Goal: Task Accomplishment & Management: Manage account settings

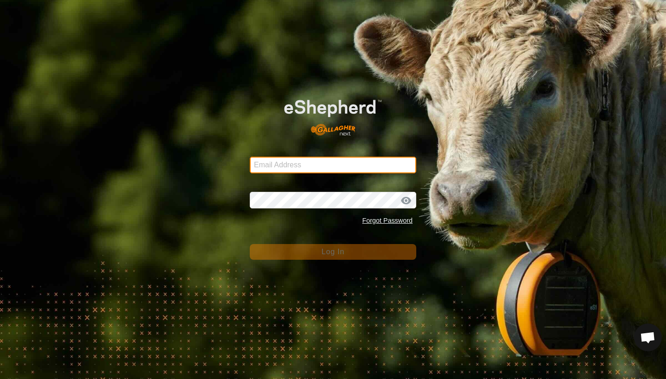
type input "daniellickteig@icloud.com"
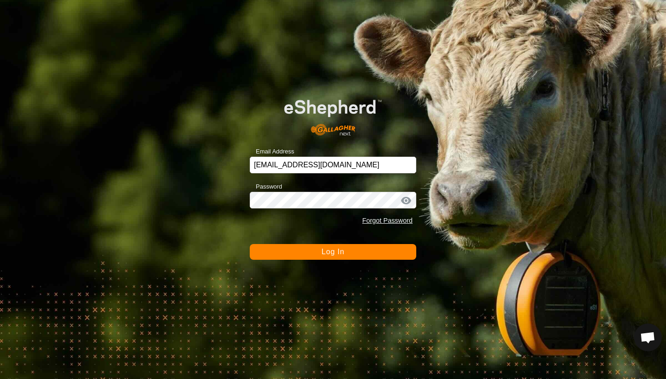
click at [344, 255] on span "Log In" at bounding box center [333, 252] width 23 height 8
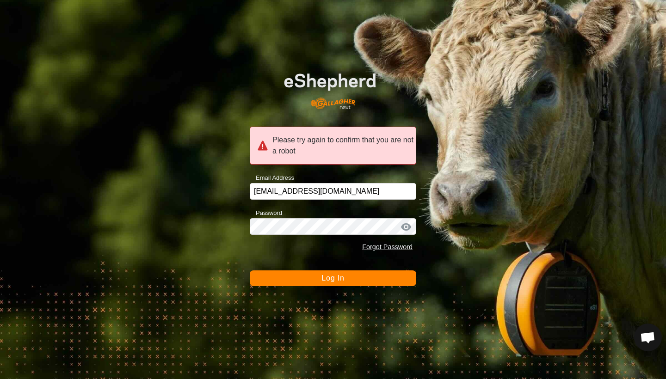
click at [332, 279] on span "Log In" at bounding box center [333, 278] width 23 height 8
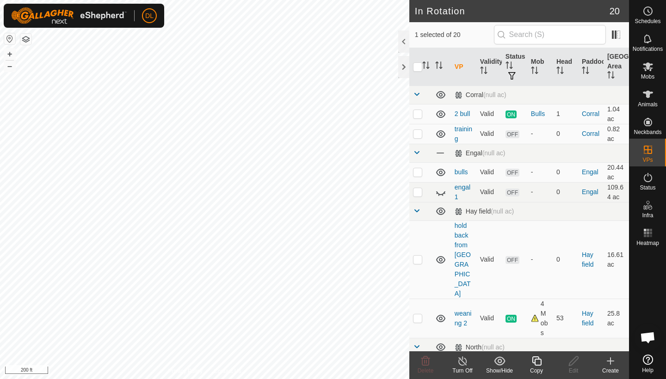
checkbox input "false"
checkbox input "true"
checkbox input "false"
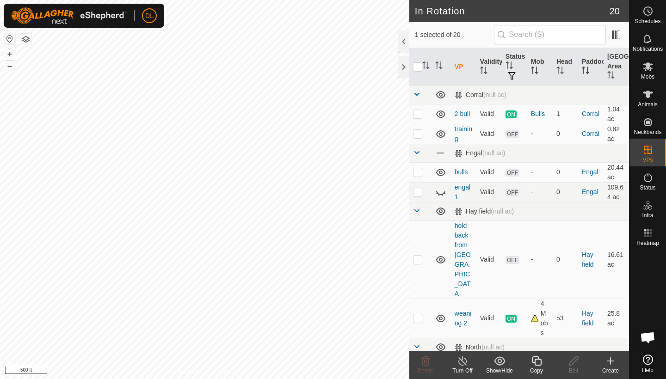
checkbox input "false"
checkbox input "true"
checkbox input "false"
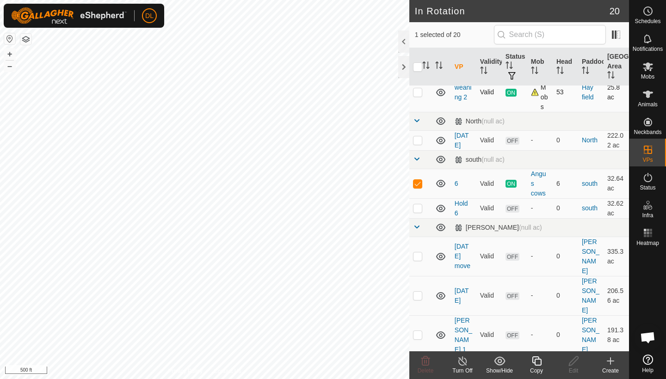
scroll to position [223, 0]
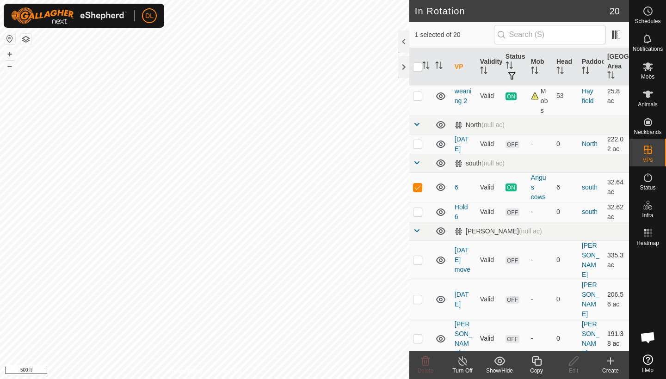
checkbox input "false"
checkbox input "true"
click at [572, 365] on icon at bounding box center [573, 361] width 9 height 9
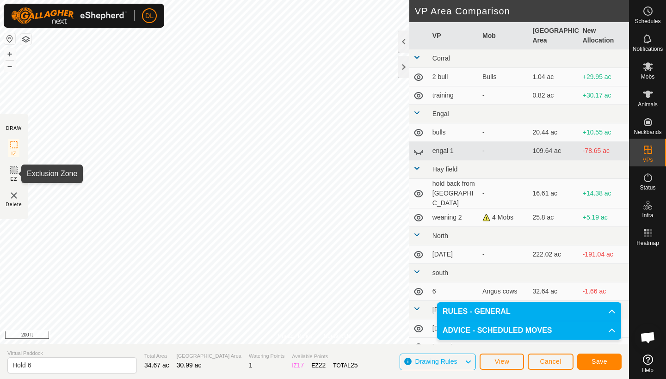
click at [14, 172] on icon at bounding box center [14, 171] width 6 height 6
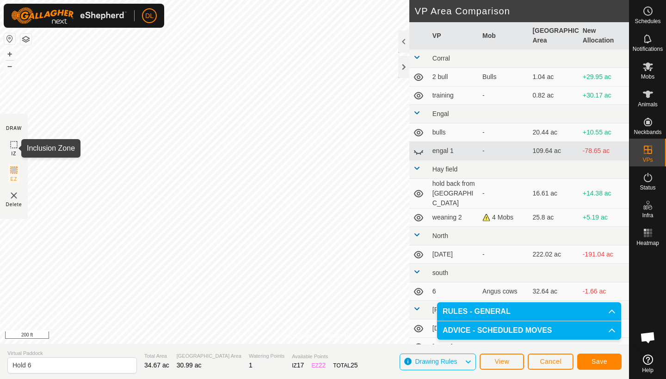
click at [12, 142] on icon at bounding box center [13, 144] width 11 height 11
click at [608, 359] on button "Save" at bounding box center [599, 362] width 44 height 16
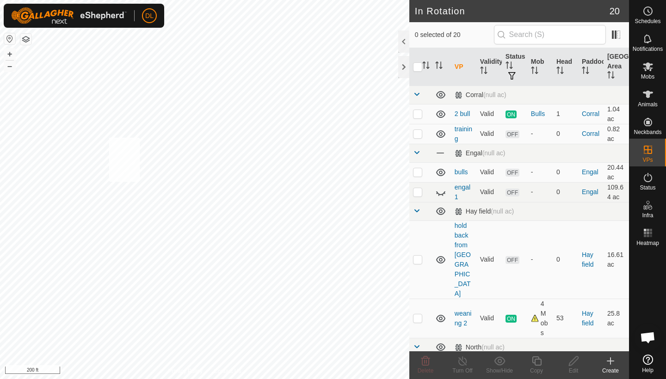
checkbox input "true"
click at [652, 96] on icon at bounding box center [648, 94] width 11 height 11
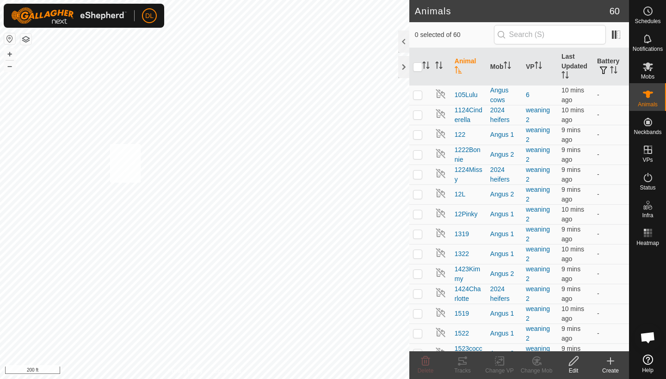
checkbox input "true"
click at [501, 367] on div "Change VP" at bounding box center [499, 371] width 37 height 8
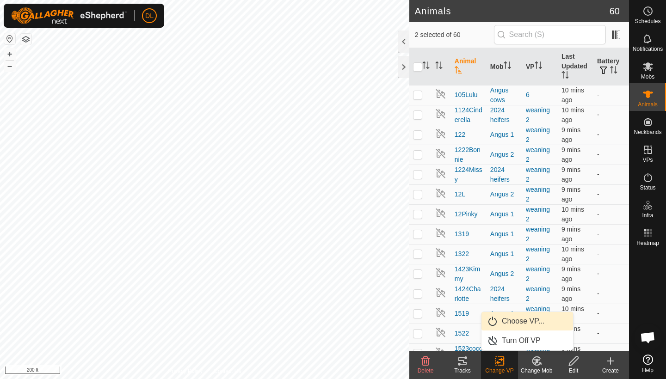
click at [513, 327] on link "Choose VP..." at bounding box center [528, 321] width 92 height 19
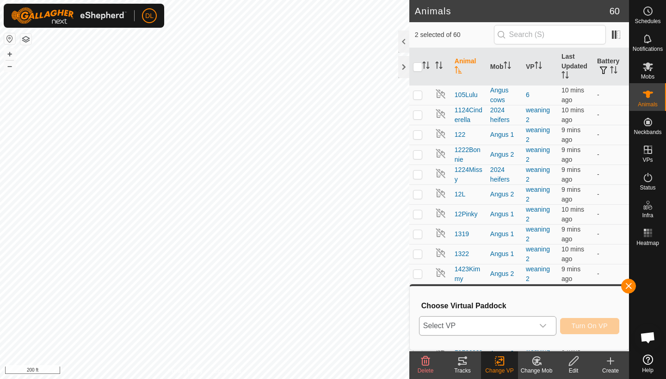
click at [512, 326] on span "Select VP" at bounding box center [477, 326] width 114 height 19
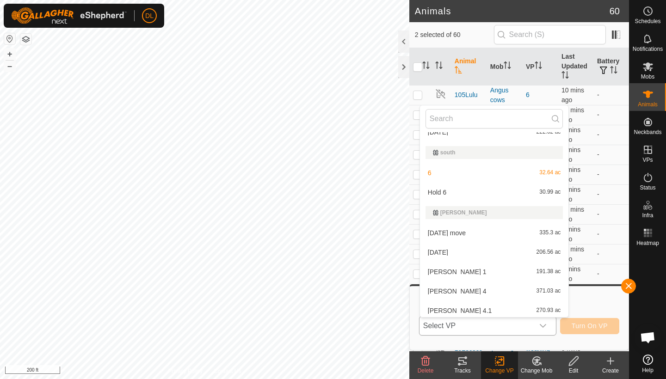
scroll to position [211, 0]
click at [432, 192] on li "Hold 6 30.99 ac" at bounding box center [494, 192] width 149 height 19
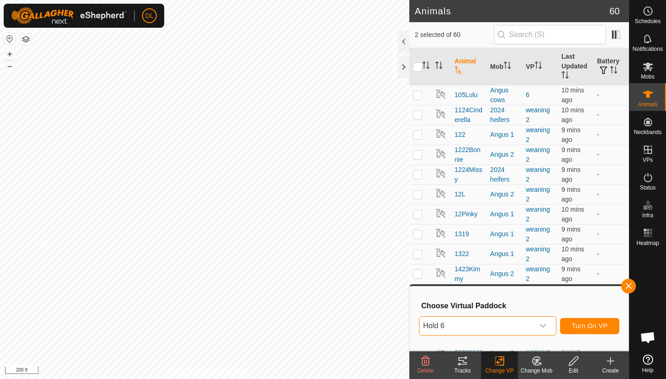
click at [600, 327] on span "Turn On VP" at bounding box center [590, 326] width 36 height 7
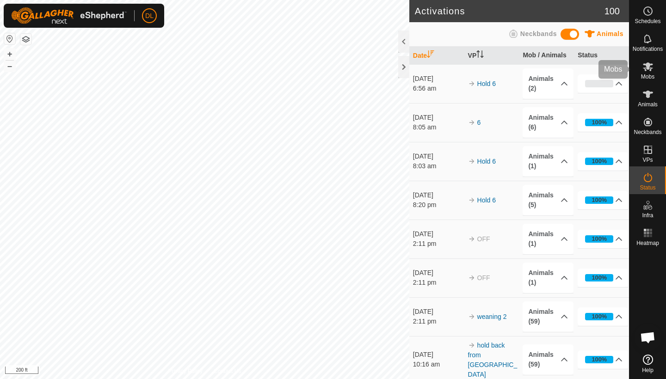
click at [652, 69] on icon at bounding box center [648, 66] width 11 height 11
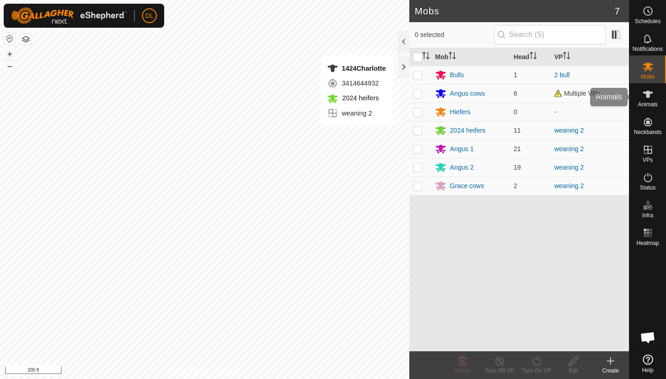
click at [651, 93] on icon at bounding box center [648, 94] width 10 height 7
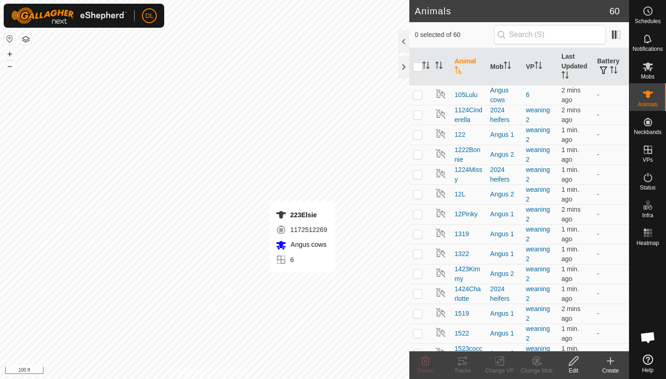
checkbox input "true"
click at [460, 358] on icon at bounding box center [463, 361] width 8 height 7
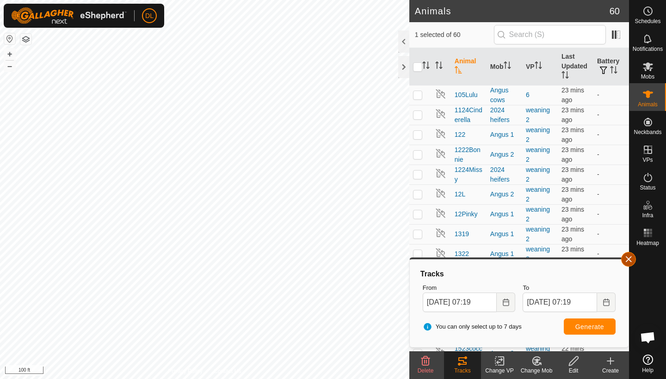
click at [628, 256] on button "button" at bounding box center [628, 259] width 15 height 15
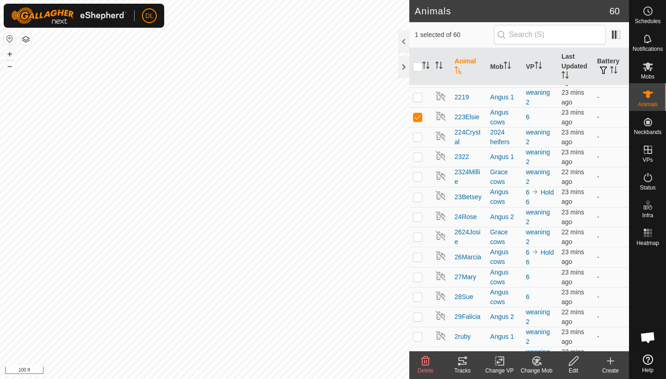
scroll to position [460, 0]
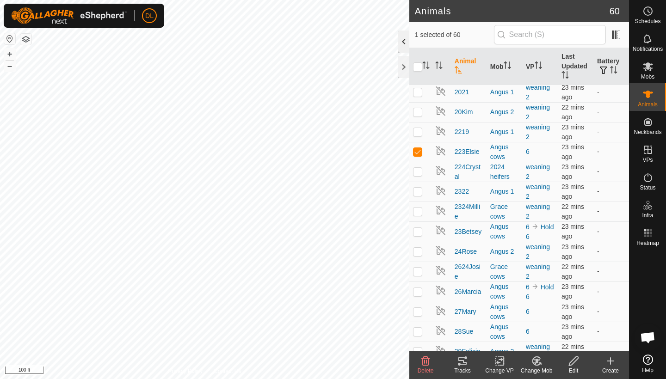
click at [405, 43] on div at bounding box center [403, 42] width 11 height 22
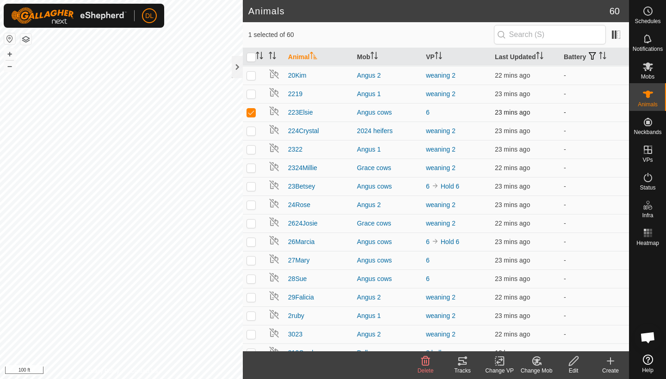
scroll to position [443, 0]
click at [616, 33] on span at bounding box center [616, 34] width 15 height 15
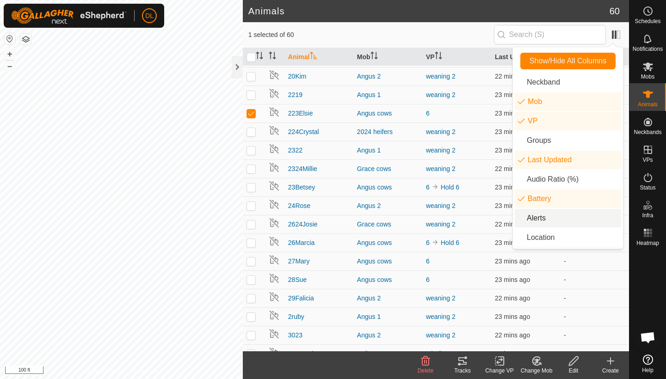
click at [534, 221] on li "Alerts" at bounding box center [568, 218] width 106 height 19
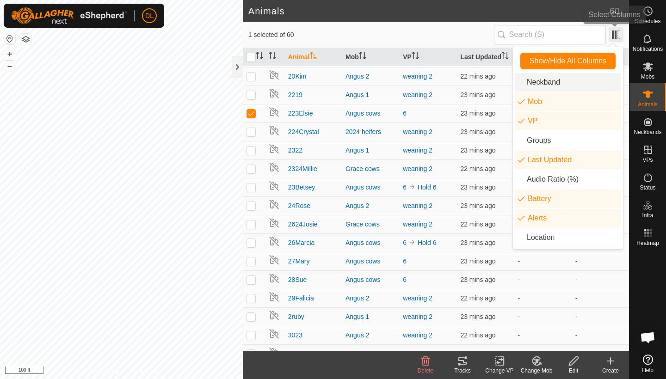
click at [618, 35] on span at bounding box center [616, 34] width 15 height 15
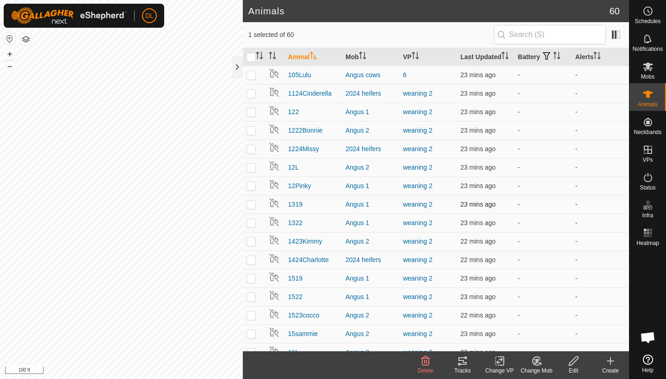
scroll to position [29, 0]
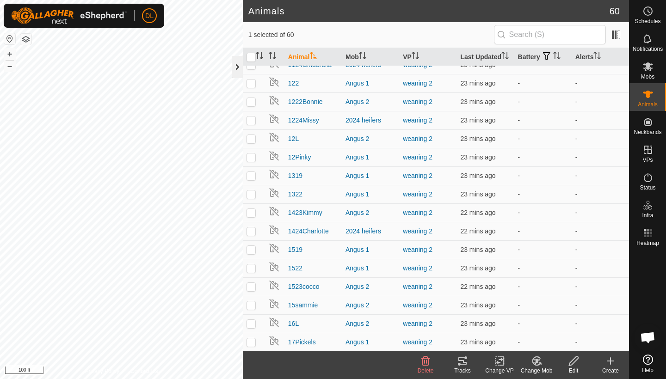
click at [237, 68] on div at bounding box center [237, 67] width 11 height 22
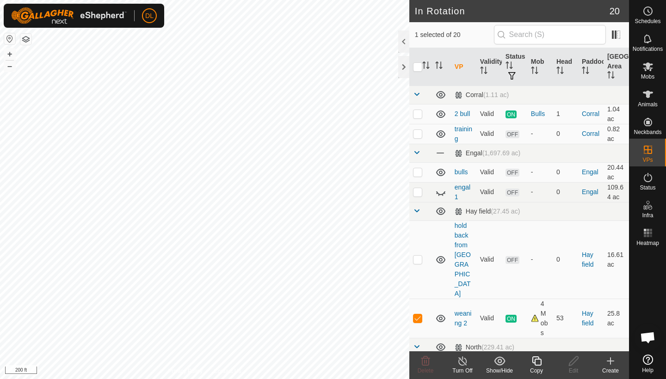
checkbox input "false"
checkbox input "true"
checkbox input "false"
click at [647, 98] on icon at bounding box center [648, 94] width 11 height 11
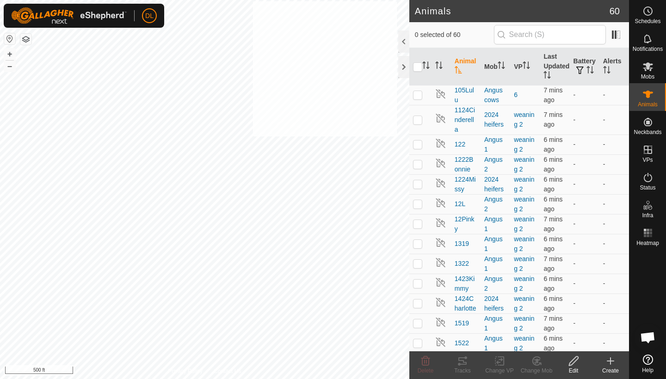
checkbox input "true"
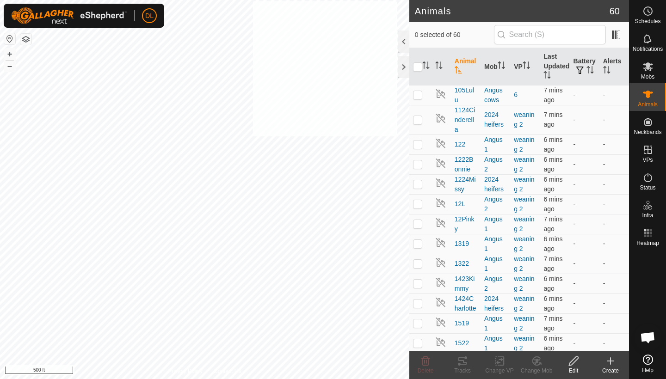
checkbox input "true"
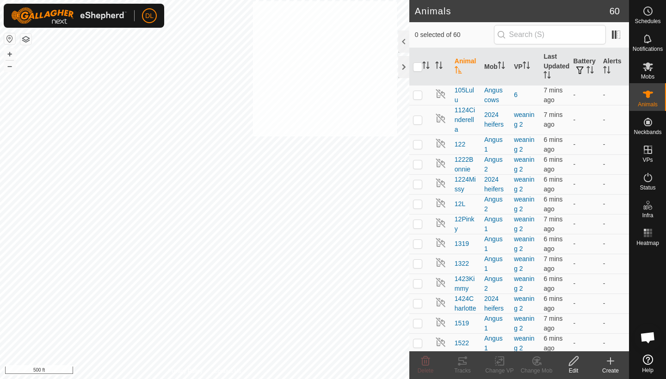
checkbox input "true"
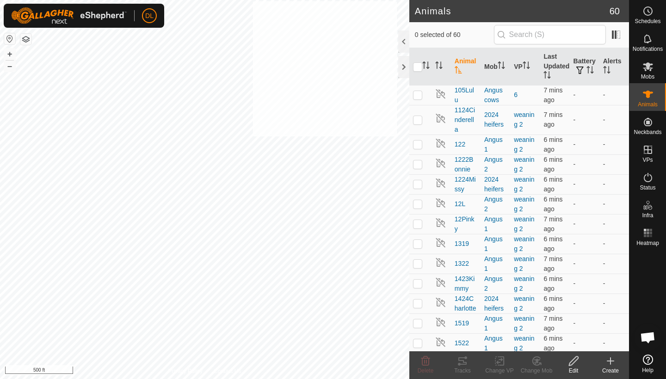
checkbox input "true"
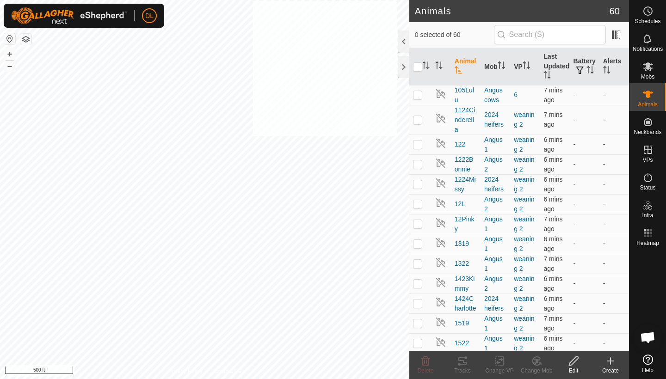
checkbox input "true"
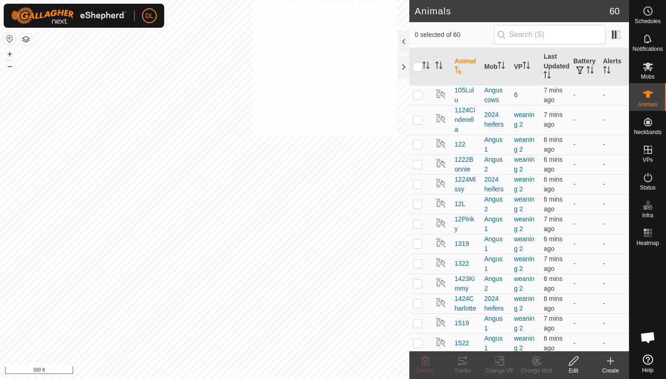
checkbox input "true"
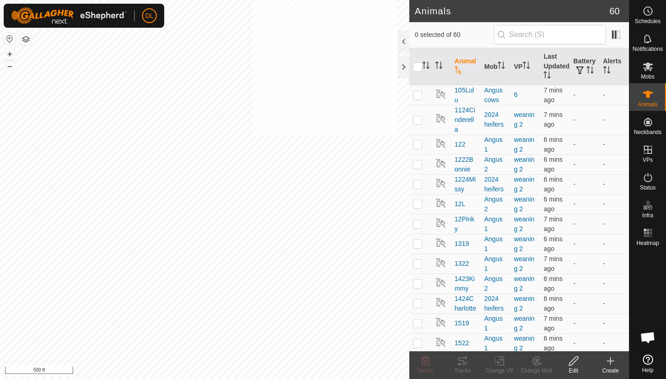
checkbox input "true"
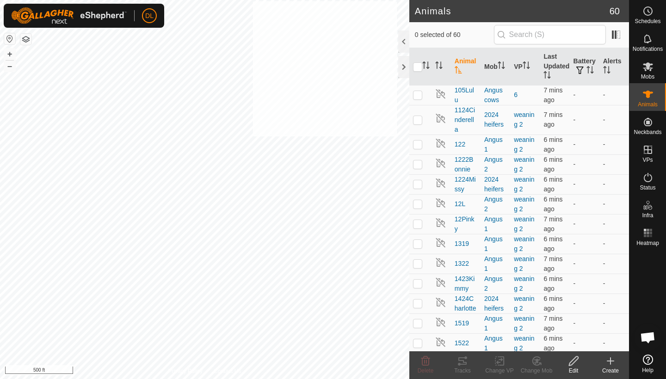
checkbox input "true"
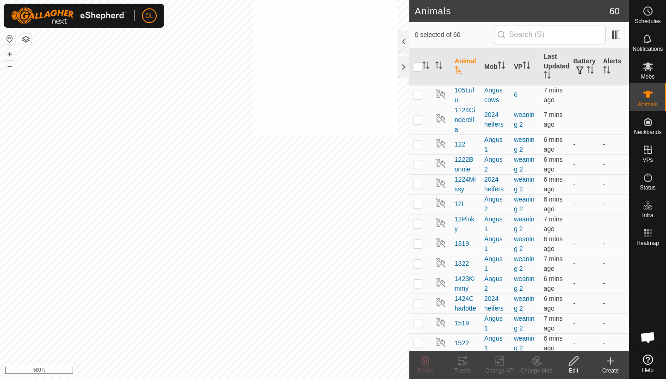
checkbox input "true"
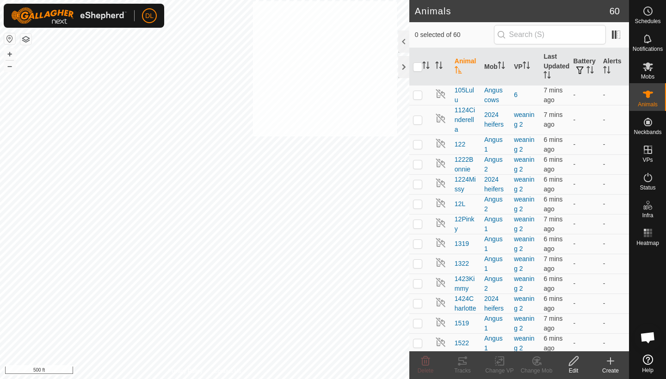
checkbox input "true"
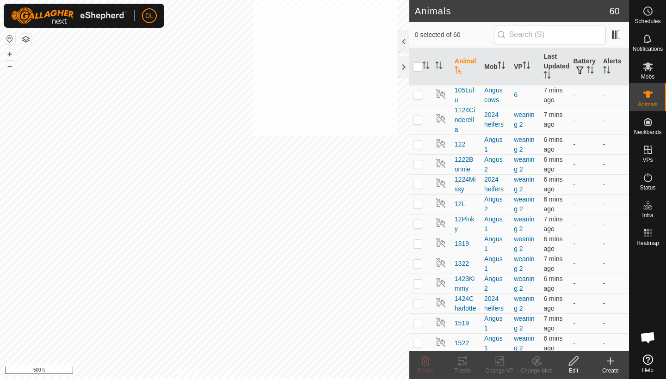
checkbox input "true"
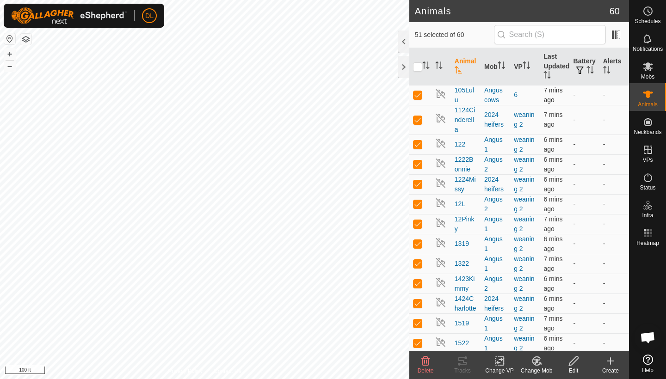
click at [418, 94] on p-checkbox at bounding box center [417, 94] width 9 height 7
checkbox input "false"
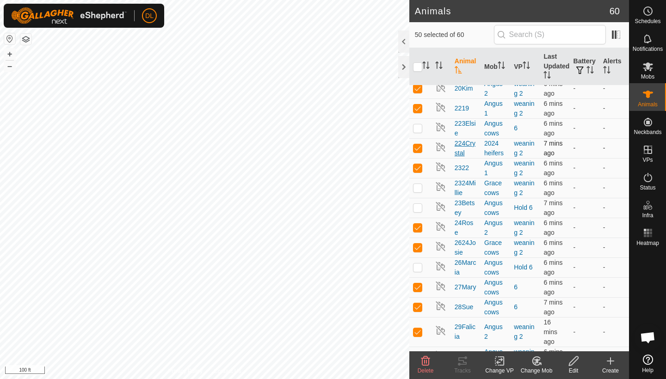
scroll to position [495, 0]
click at [419, 286] on p-checkbox at bounding box center [417, 286] width 9 height 7
checkbox input "false"
click at [418, 306] on p-checkbox at bounding box center [417, 306] width 9 height 7
checkbox input "false"
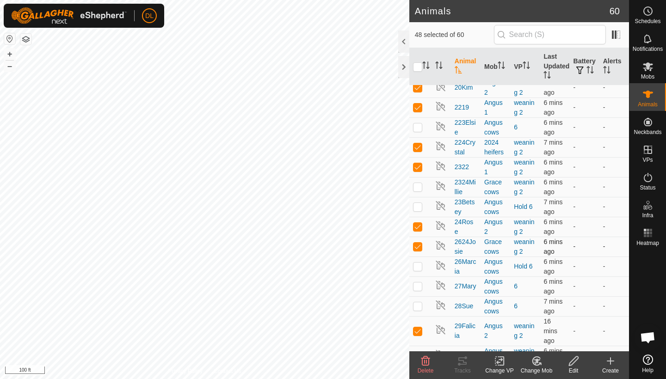
click at [418, 248] on p-checkbox at bounding box center [417, 246] width 9 height 7
checkbox input "false"
click at [420, 329] on p-checkbox at bounding box center [417, 331] width 9 height 7
checkbox input "false"
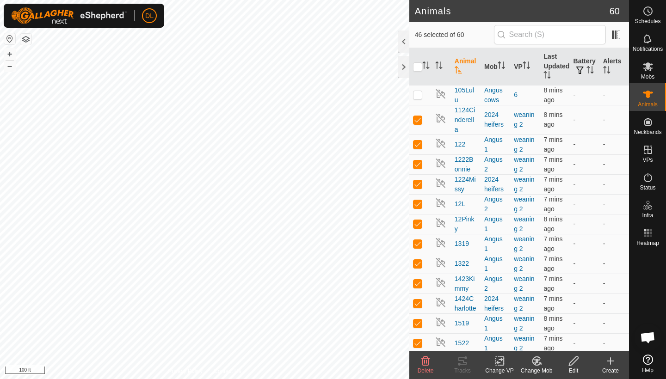
scroll to position [0, 0]
click at [418, 119] on p-checkbox at bounding box center [417, 119] width 9 height 7
checkbox input "true"
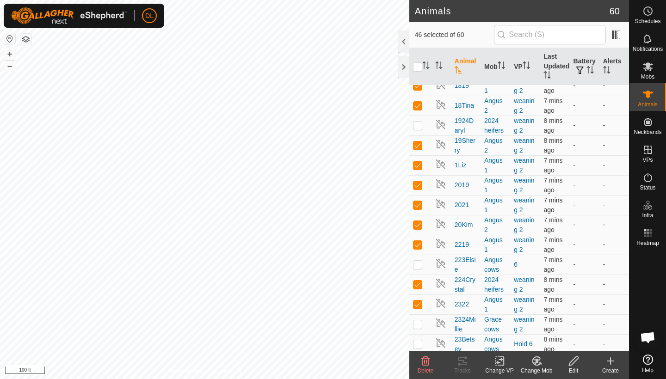
scroll to position [360, 0]
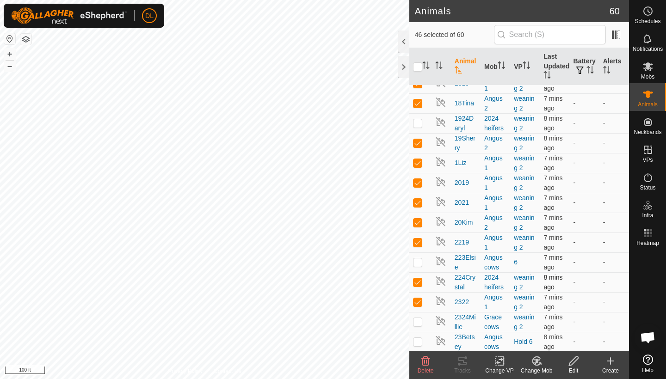
click at [421, 282] on p-checkbox at bounding box center [417, 282] width 9 height 7
checkbox input "false"
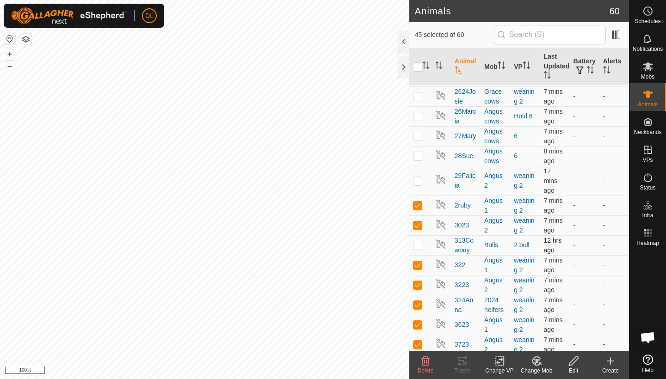
scroll to position [647, 0]
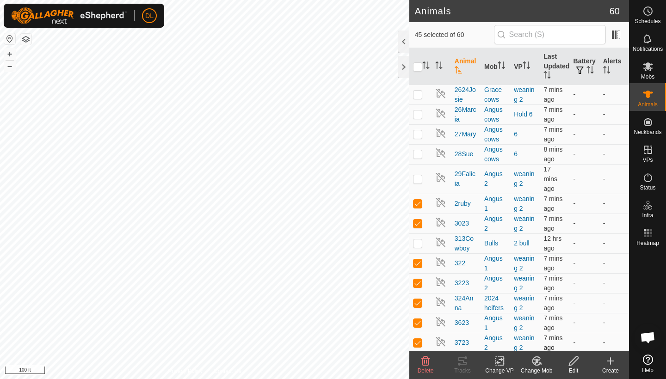
click at [421, 343] on p-checkbox at bounding box center [417, 342] width 9 height 7
checkbox input "false"
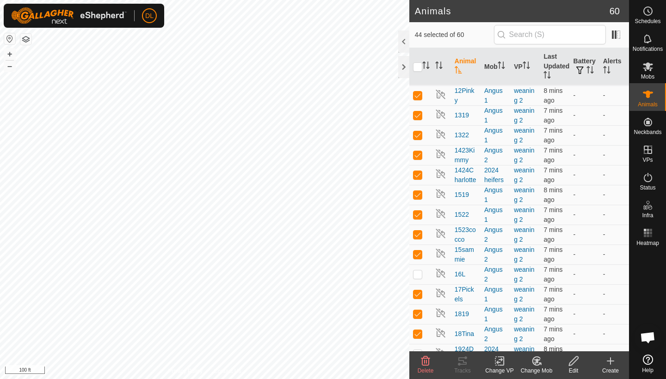
scroll to position [126, 0]
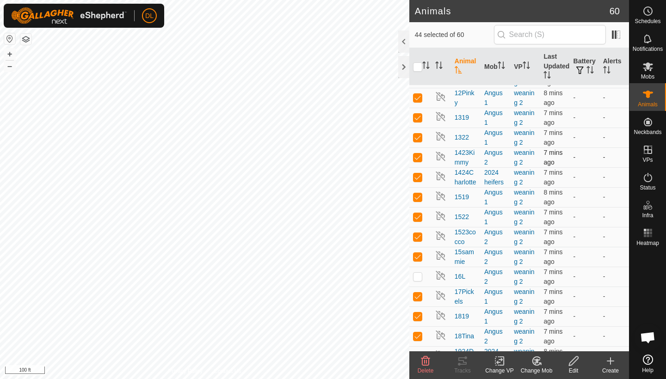
click at [418, 156] on p-checkbox at bounding box center [417, 157] width 9 height 7
checkbox input "false"
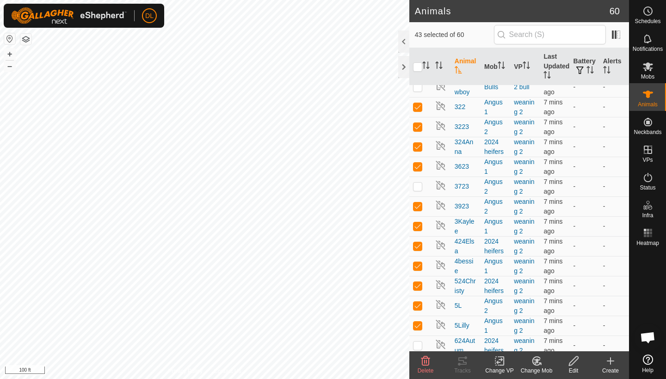
scroll to position [805, 0]
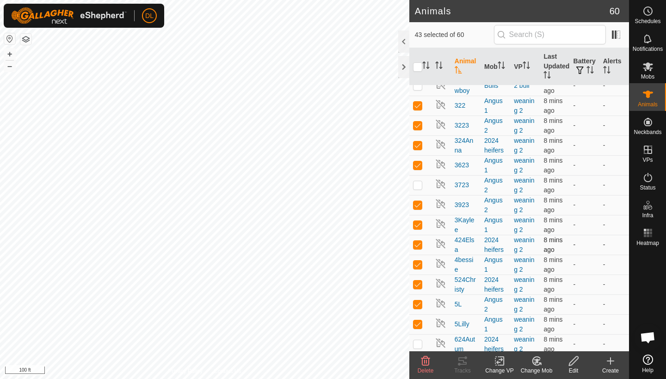
click at [417, 243] on p-checkbox at bounding box center [417, 244] width 9 height 7
checkbox input "false"
click at [417, 287] on p-checkbox at bounding box center [417, 284] width 9 height 7
checkbox input "false"
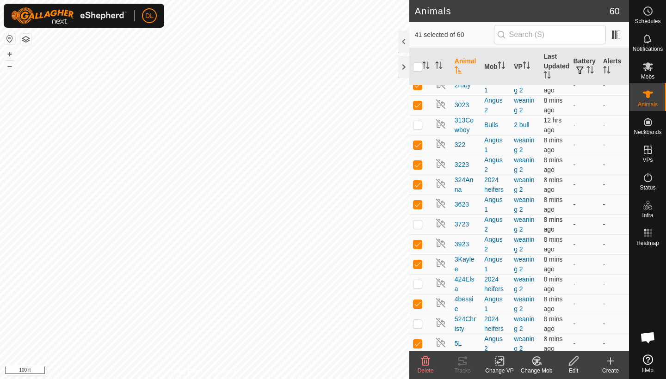
scroll to position [761, 0]
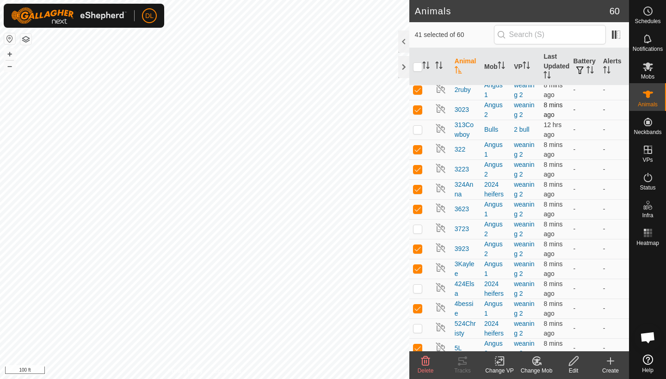
click at [418, 110] on p-checkbox at bounding box center [417, 109] width 9 height 7
checkbox input "false"
click at [499, 363] on icon at bounding box center [500, 361] width 12 height 11
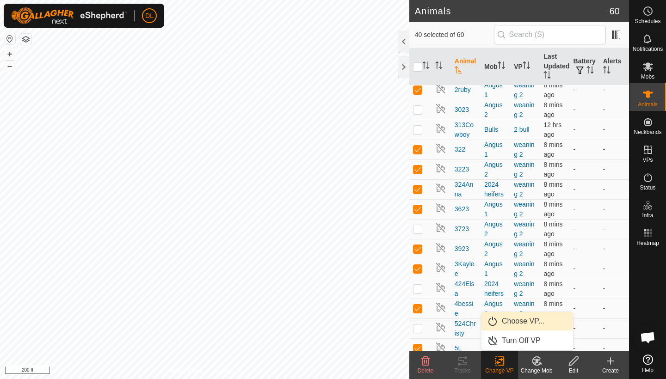
click at [515, 324] on link "Choose VP..." at bounding box center [528, 321] width 92 height 19
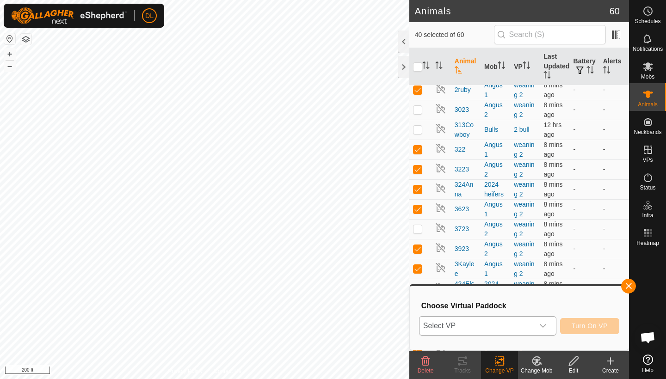
click at [503, 327] on span "Select VP" at bounding box center [477, 326] width 114 height 19
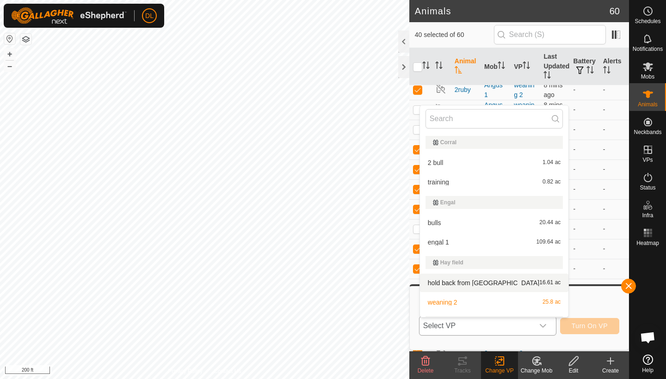
click at [473, 285] on li "hold back from rj 16.61 ac" at bounding box center [494, 283] width 149 height 19
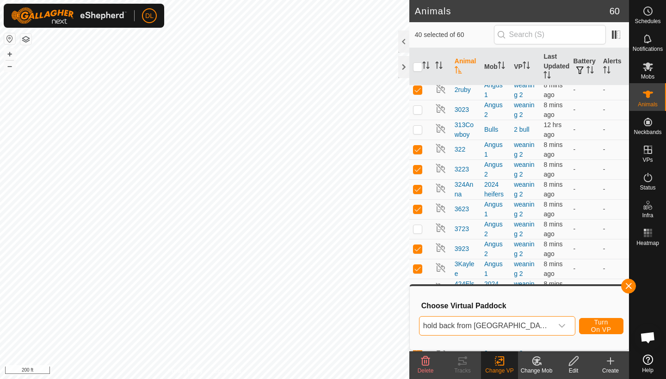
click at [598, 329] on span "Turn On VP" at bounding box center [601, 326] width 21 height 15
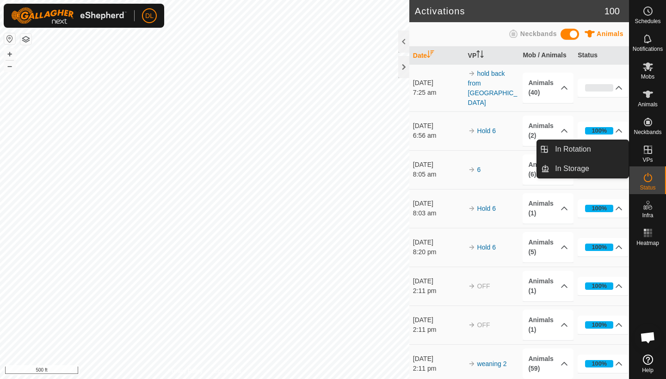
click at [650, 154] on icon at bounding box center [648, 150] width 8 height 8
click at [584, 148] on link "In Rotation" at bounding box center [589, 149] width 79 height 19
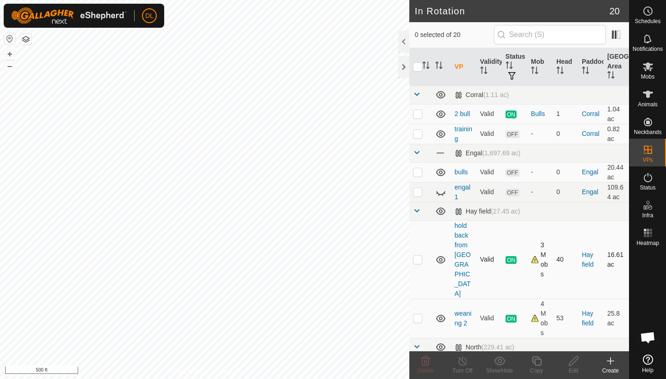
checkbox input "true"
checkbox input "false"
checkbox input "true"
checkbox input "false"
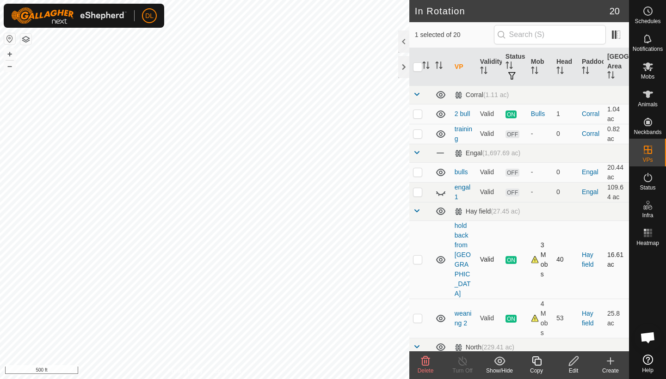
checkbox input "false"
checkbox input "true"
checkbox input "false"
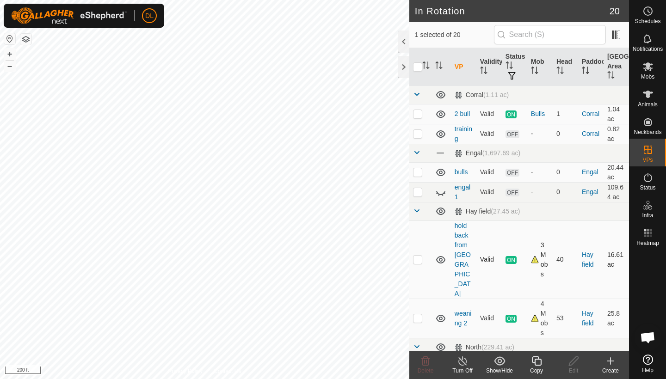
checkbox input "false"
checkbox input "true"
click at [572, 367] on div "Edit" at bounding box center [573, 371] width 37 height 8
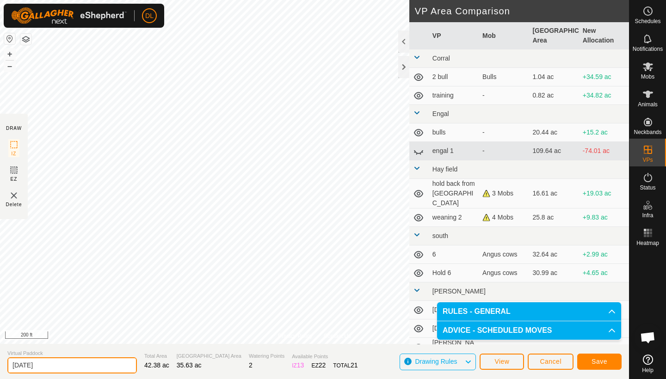
drag, startPoint x: 37, startPoint y: 365, endPoint x: 1, endPoint y: 366, distance: 35.6
click at [1, 366] on section "Virtual Paddock July 14 Total Area 42.38 ac Grazing Area 35.63 ac Watering Poin…" at bounding box center [314, 361] width 629 height 35
type input "catch"
drag, startPoint x: 1, startPoint y: 366, endPoint x: 351, endPoint y: 361, distance: 349.9
click at [351, 361] on section "Virtual Paddock catch Total Area 42.38 ac Grazing Area 35.63 ac Watering Points…" at bounding box center [314, 361] width 629 height 35
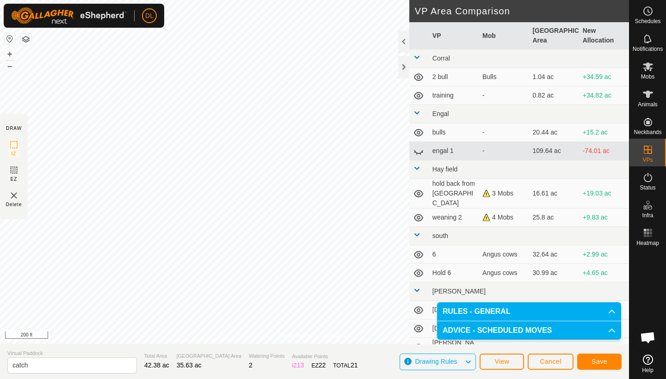
click at [602, 361] on span "Save" at bounding box center [600, 361] width 16 height 7
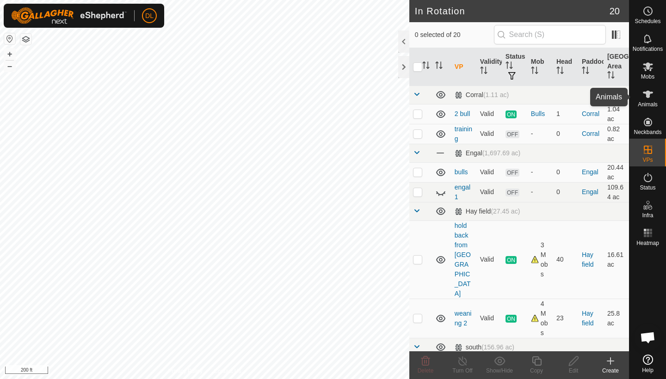
click at [654, 96] on es-animals-svg-icon at bounding box center [648, 94] width 17 height 15
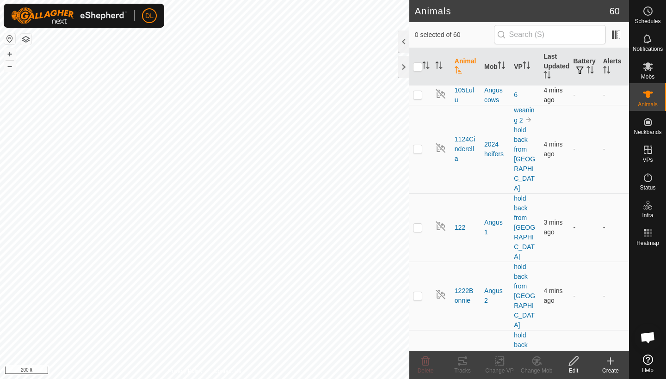
click at [419, 97] on p-checkbox at bounding box center [417, 94] width 9 height 7
checkbox input "true"
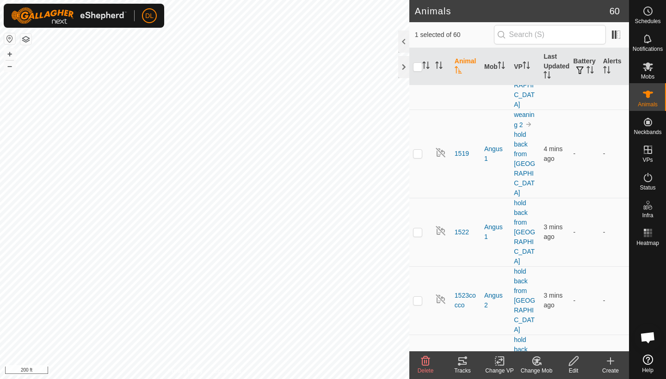
scroll to position [694, 0]
checkbox input "true"
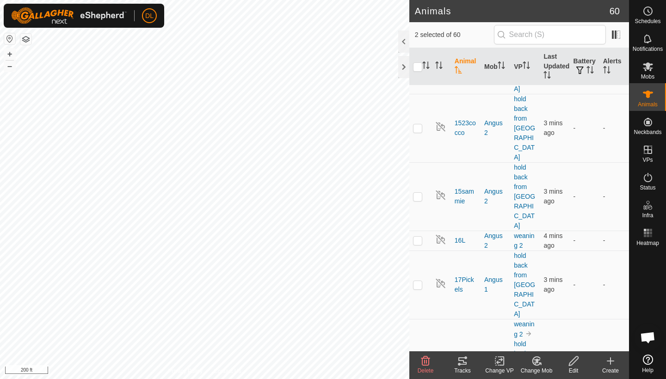
scroll to position [864, 0]
checkbox input "true"
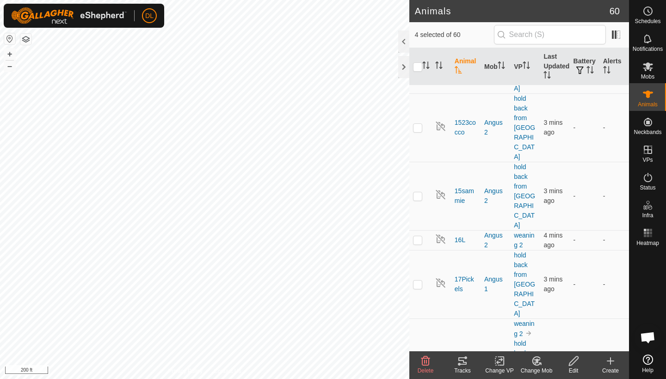
click at [501, 366] on icon at bounding box center [502, 361] width 4 height 8
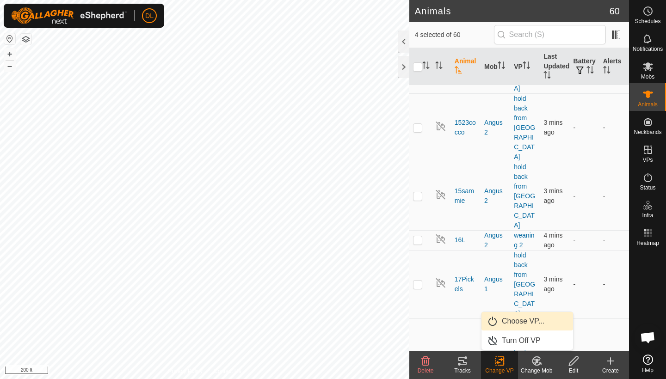
click at [511, 321] on link "Choose VP..." at bounding box center [528, 321] width 92 height 19
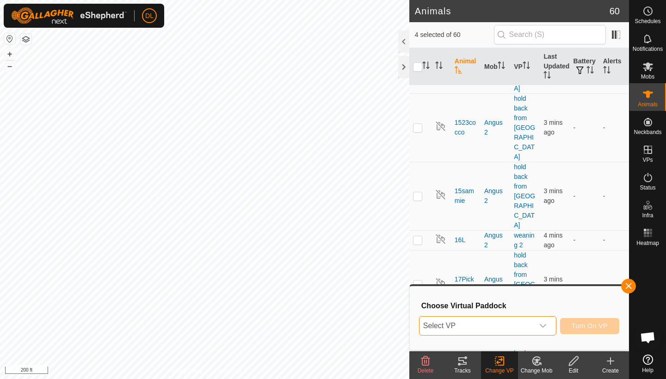
click at [499, 324] on span "Select VP" at bounding box center [477, 326] width 114 height 19
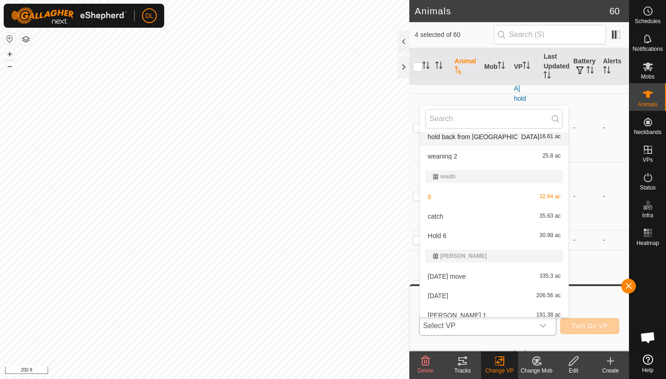
scroll to position [150, 0]
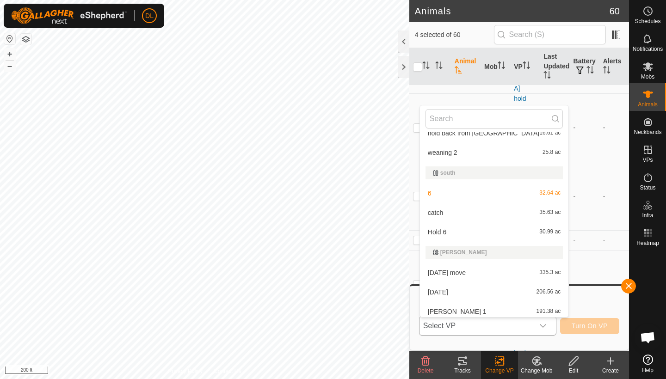
click at [438, 215] on li "catch 35.63 ac" at bounding box center [494, 213] width 149 height 19
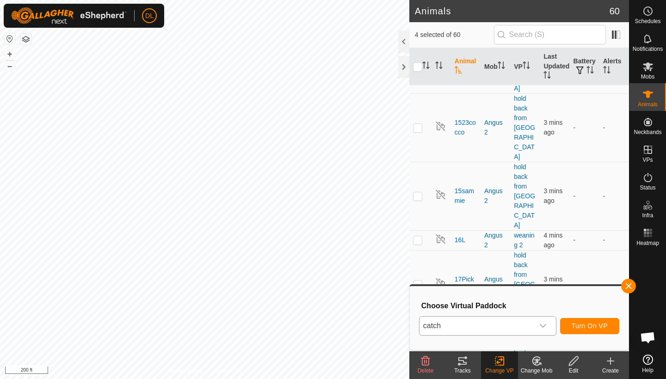
click at [573, 323] on span "Turn On VP" at bounding box center [590, 326] width 36 height 7
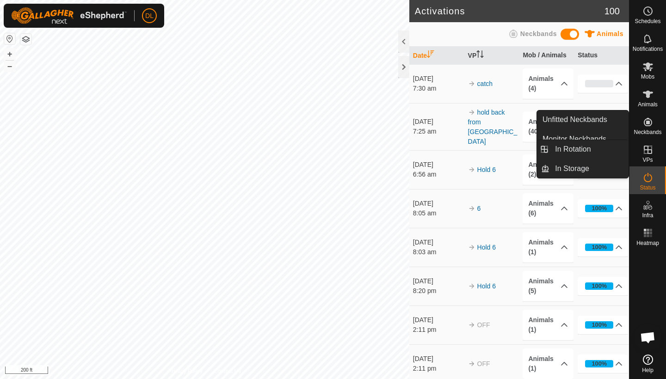
click at [650, 154] on icon at bounding box center [648, 150] width 8 height 8
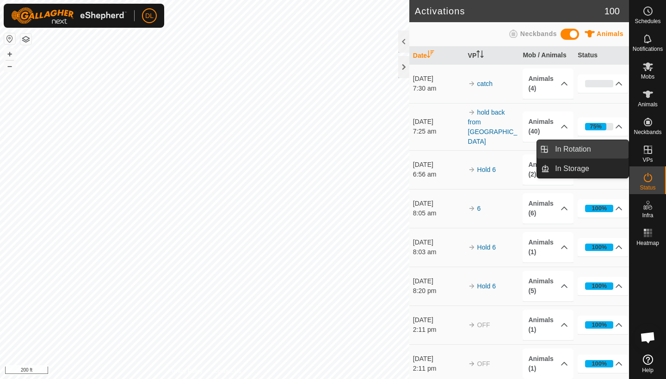
click at [575, 150] on link "In Rotation" at bounding box center [589, 149] width 79 height 19
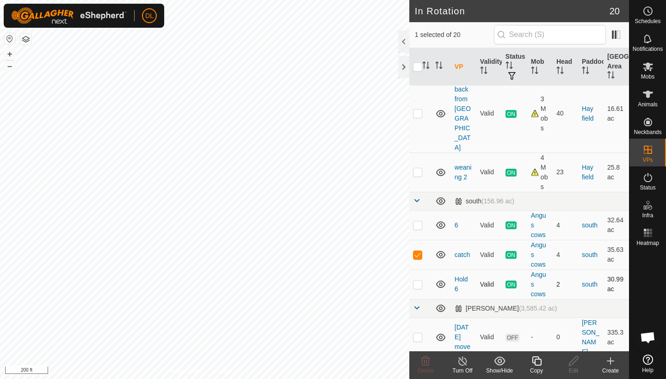
scroll to position [148, 0]
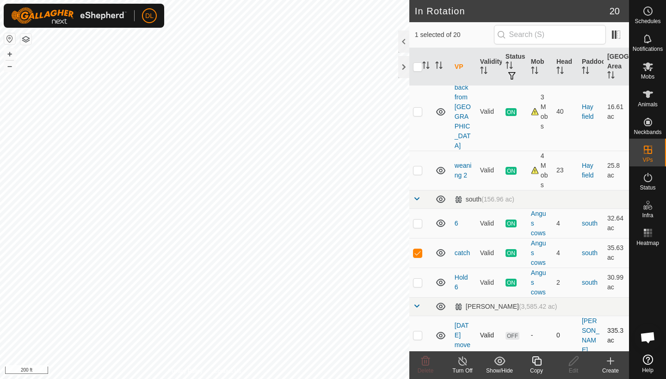
click at [420, 332] on p-checkbox at bounding box center [417, 335] width 9 height 7
checkbox input "true"
click at [417, 249] on p-checkbox at bounding box center [417, 252] width 9 height 7
checkbox input "false"
click at [420, 371] on p-checkbox at bounding box center [417, 374] width 9 height 7
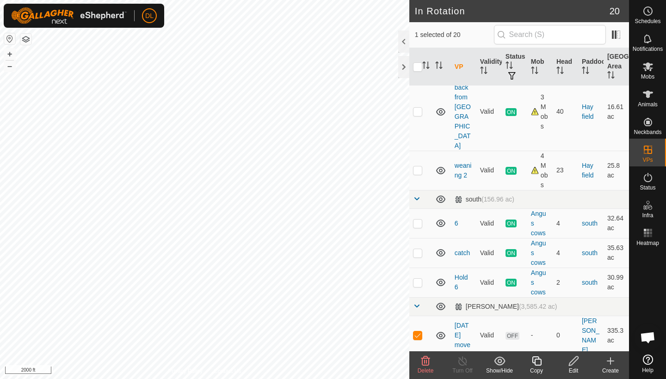
checkbox input "true"
click at [419, 332] on p-checkbox at bounding box center [417, 335] width 9 height 7
checkbox input "false"
click at [418, 371] on p-checkbox at bounding box center [417, 374] width 9 height 7
checkbox input "false"
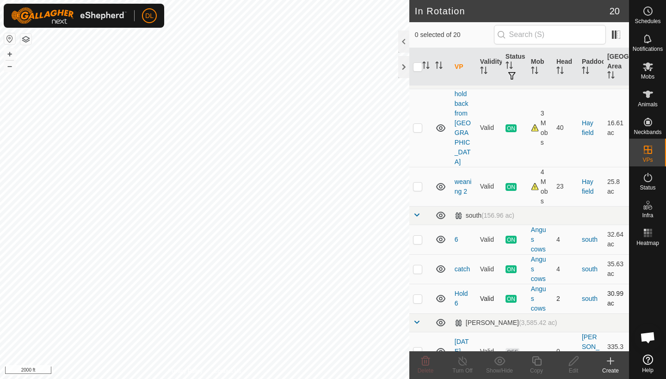
scroll to position [126, 0]
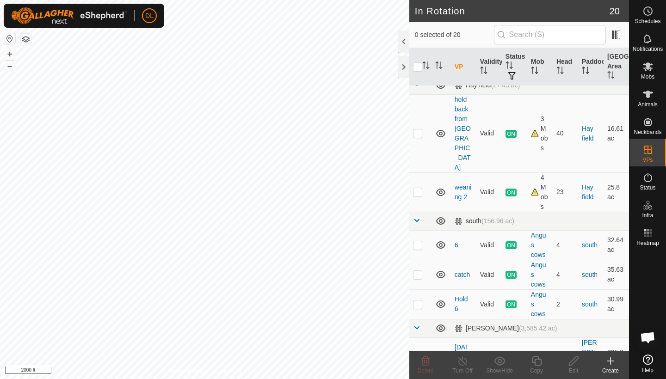
click at [417, 217] on span at bounding box center [416, 220] width 7 height 7
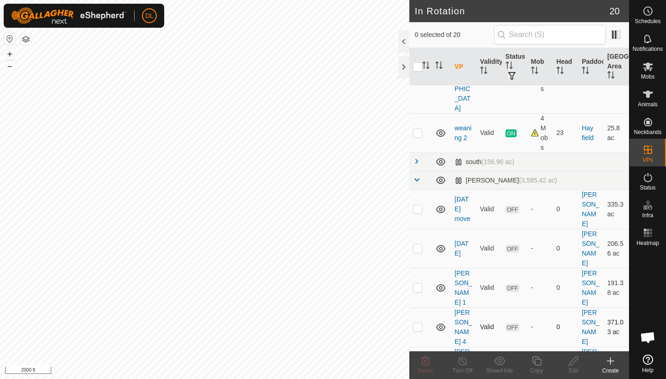
scroll to position [184, 0]
click at [416, 178] on span at bounding box center [416, 181] width 7 height 7
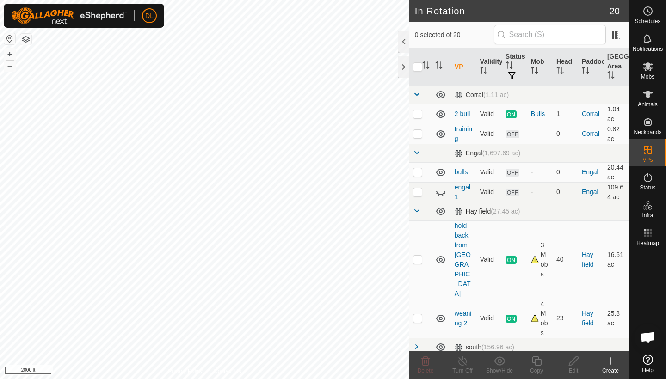
click at [416, 212] on span at bounding box center [416, 210] width 7 height 7
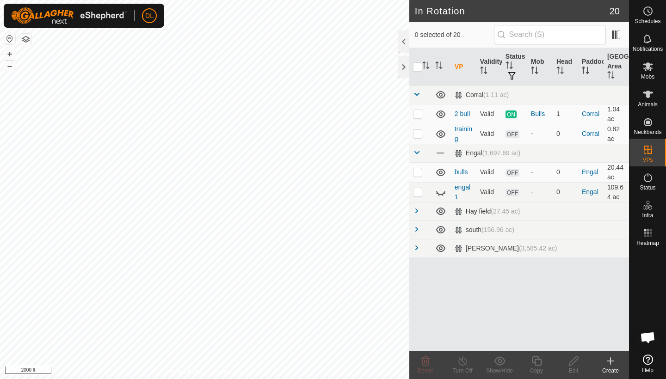
click at [416, 212] on span at bounding box center [416, 210] width 7 height 7
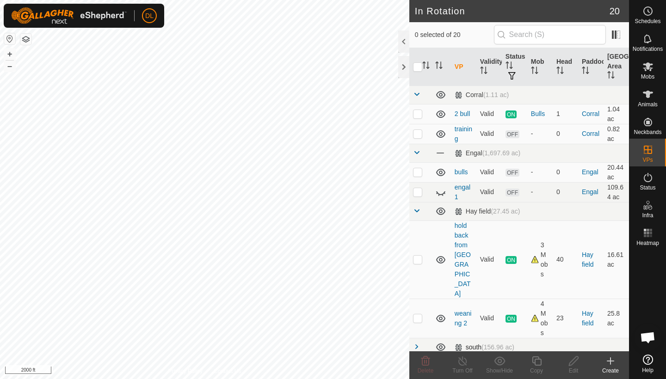
click at [416, 343] on span at bounding box center [416, 346] width 7 height 7
click at [416, 155] on span at bounding box center [416, 152] width 7 height 7
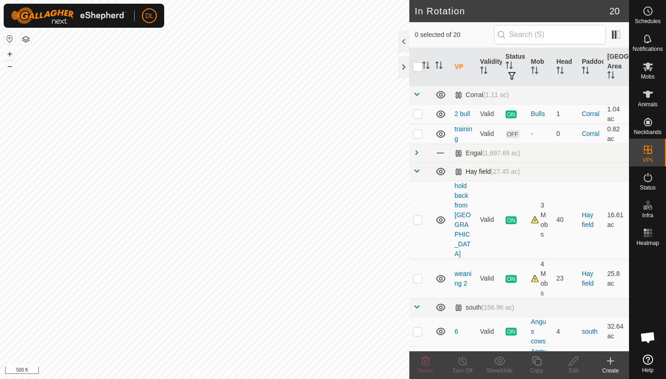
click at [417, 170] on span at bounding box center [416, 171] width 7 height 7
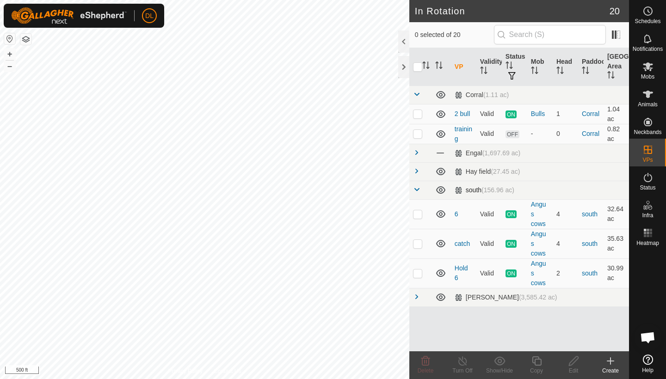
click at [417, 192] on span at bounding box center [416, 189] width 7 height 7
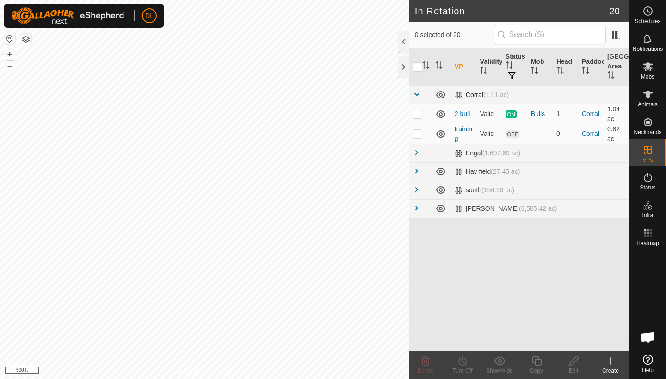
click at [419, 93] on span at bounding box center [416, 94] width 7 height 7
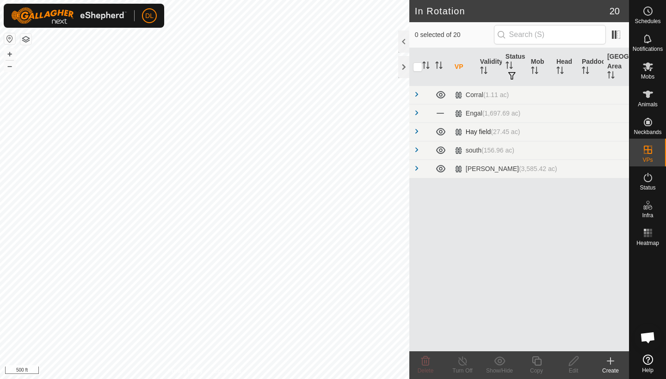
click at [419, 133] on span at bounding box center [416, 131] width 7 height 7
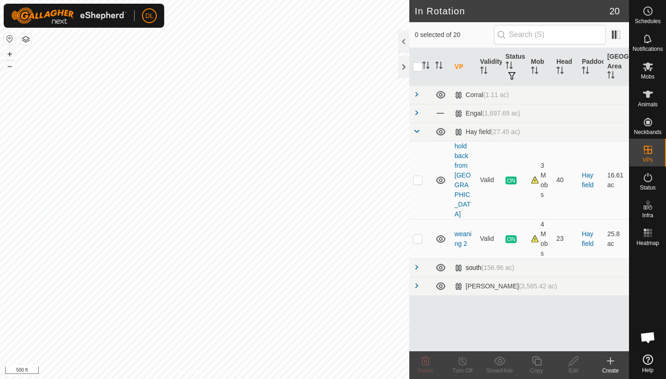
click at [416, 264] on span at bounding box center [416, 267] width 7 height 7
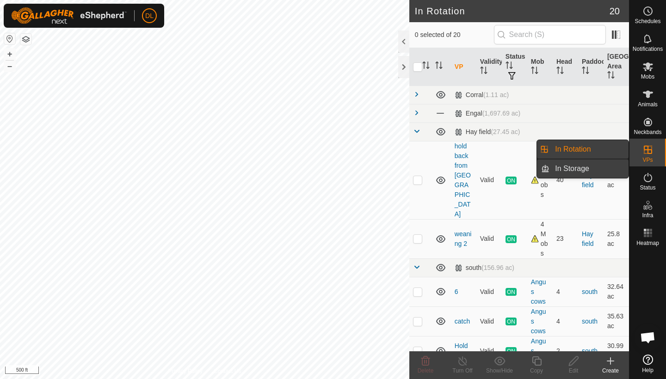
click at [586, 170] on link "In Storage" at bounding box center [589, 169] width 79 height 19
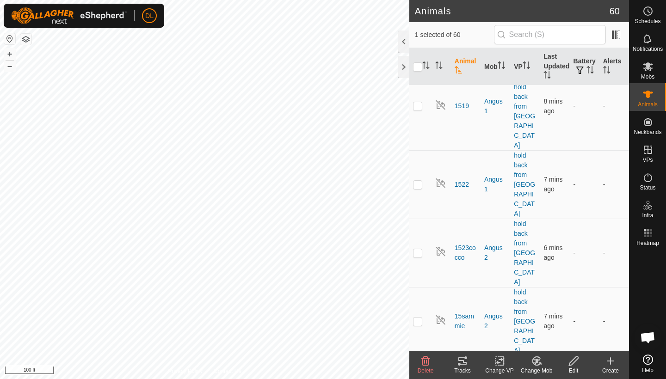
scroll to position [740, 0]
click at [402, 46] on div at bounding box center [403, 42] width 11 height 22
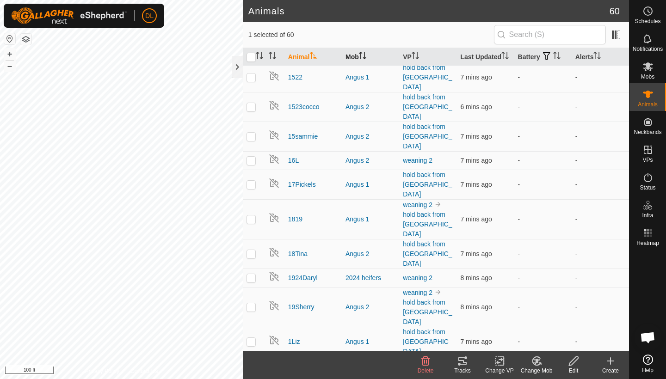
scroll to position [379, 0]
click at [237, 72] on div at bounding box center [237, 67] width 11 height 22
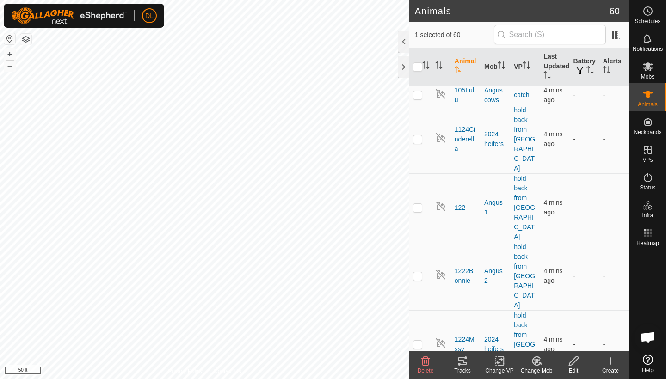
checkbox input "true"
click at [497, 367] on div "Change VP" at bounding box center [499, 371] width 37 height 8
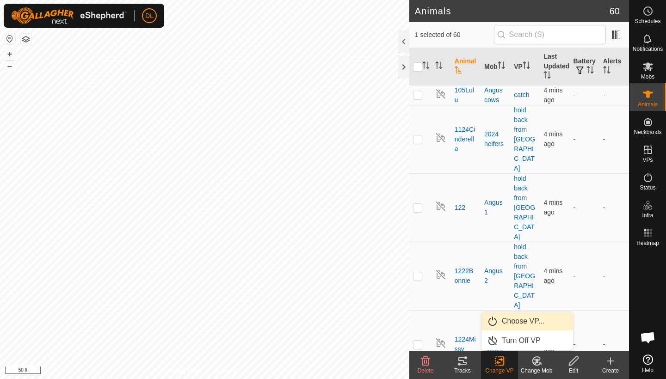
click at [509, 324] on link "Choose VP..." at bounding box center [528, 321] width 92 height 19
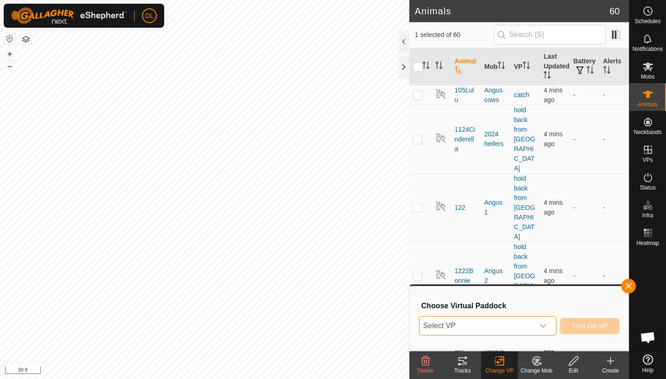
click at [509, 324] on span "Select VP" at bounding box center [477, 326] width 114 height 19
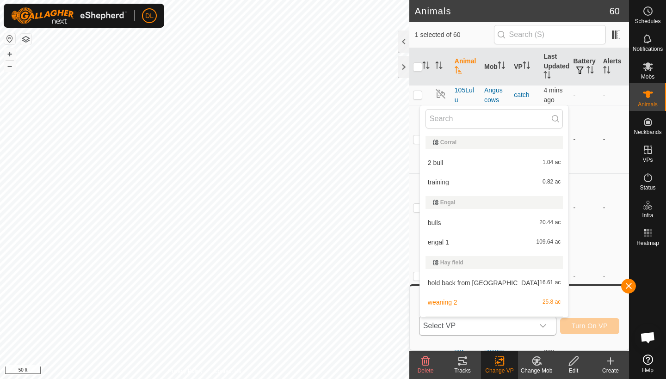
click at [469, 283] on li "hold back from rj 16.61 ac" at bounding box center [494, 283] width 149 height 19
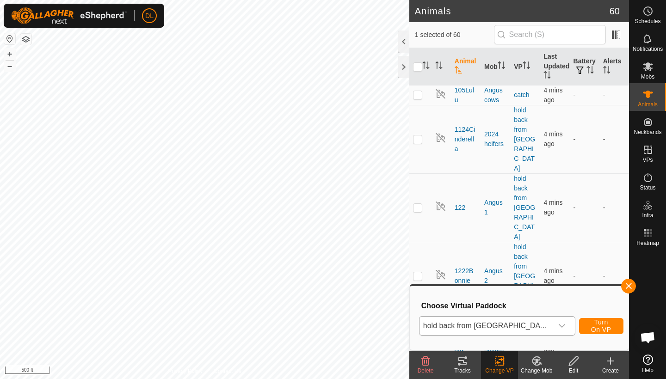
click at [591, 328] on span "Turn On VP" at bounding box center [601, 326] width 21 height 15
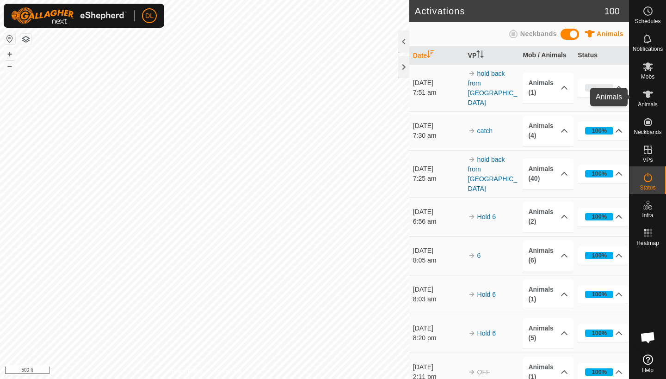
click at [644, 93] on icon at bounding box center [648, 94] width 10 height 7
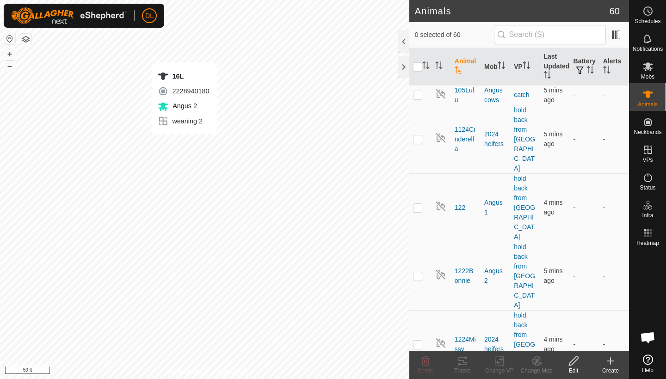
checkbox input "true"
click at [498, 365] on icon at bounding box center [500, 361] width 12 height 11
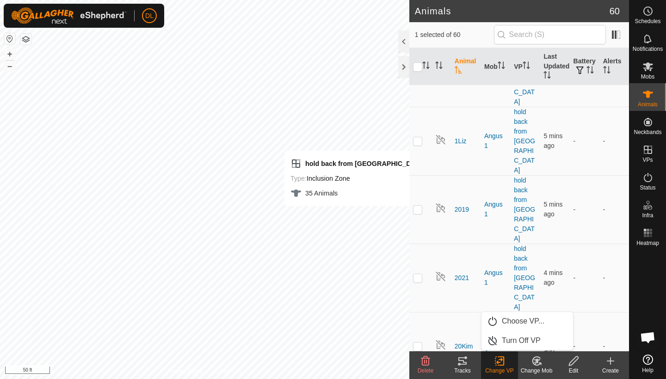
scroll to position [1228, 0]
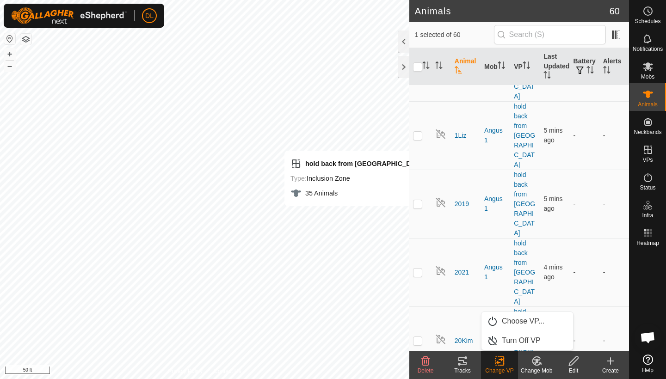
checkbox input "true"
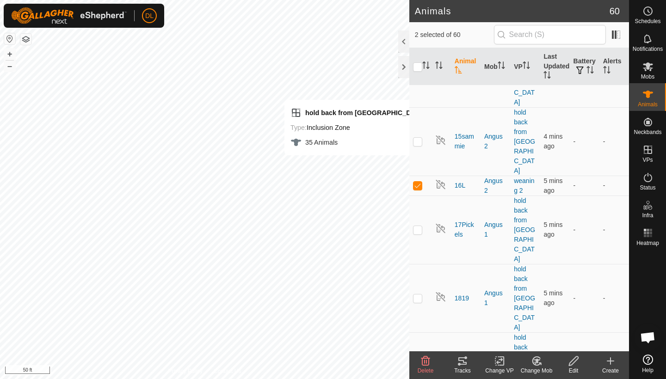
scroll to position [839, 0]
checkbox input "true"
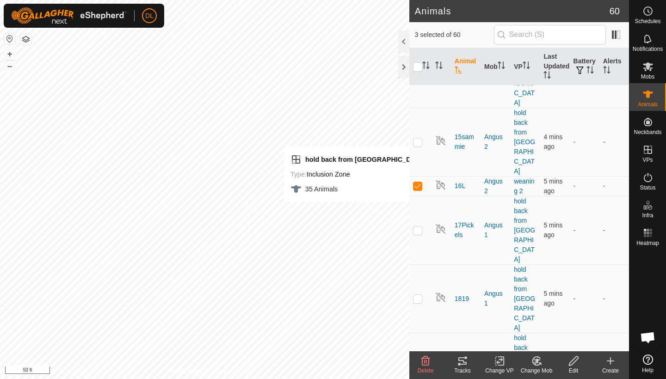
checkbox input "true"
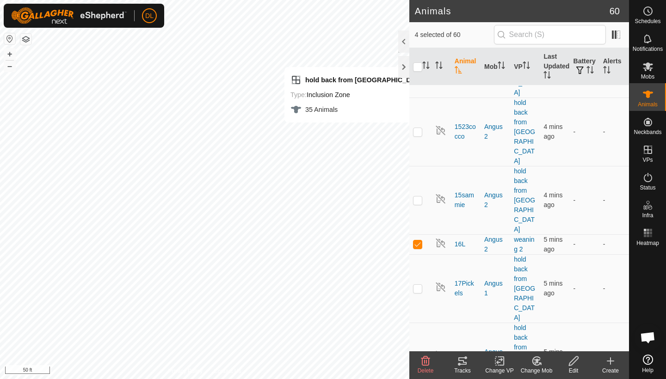
scroll to position [780, 0]
checkbox input "true"
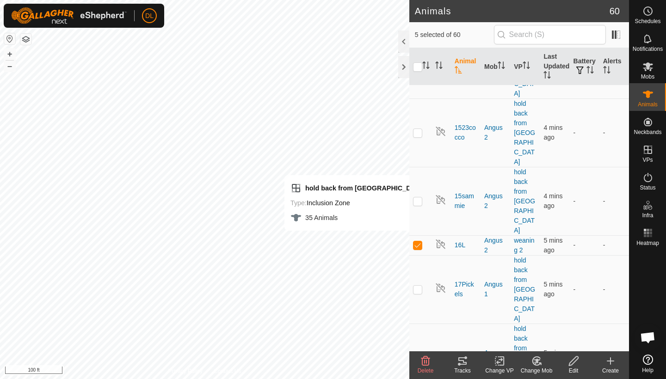
click at [502, 366] on icon at bounding box center [502, 361] width 4 height 8
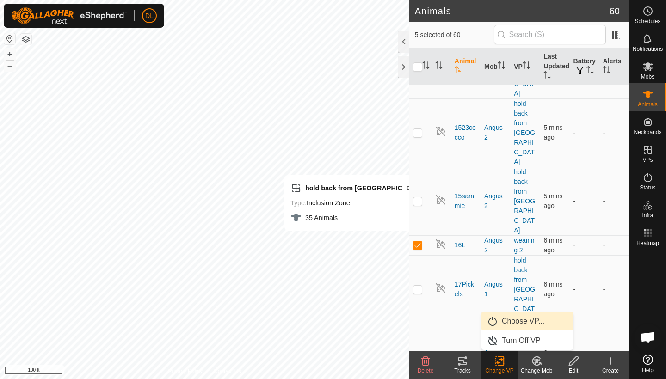
click at [514, 323] on link "Choose VP..." at bounding box center [528, 321] width 92 height 19
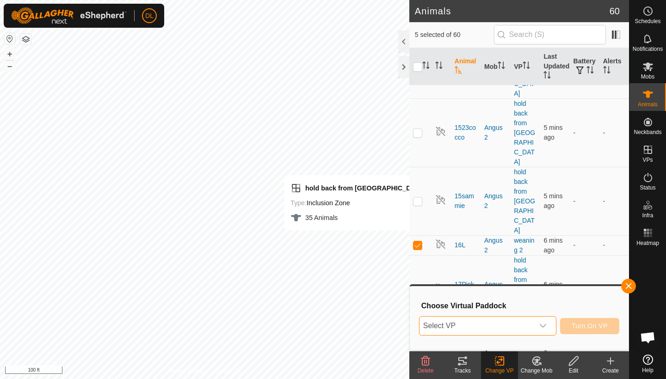
click at [514, 323] on span "Select VP" at bounding box center [477, 326] width 114 height 19
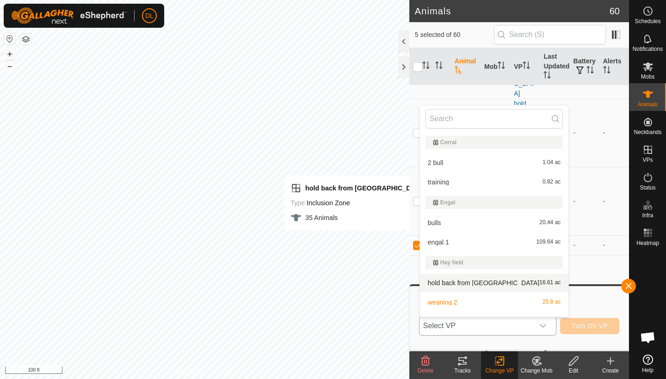
click at [466, 283] on li "hold back from rj 16.61 ac" at bounding box center [494, 283] width 149 height 19
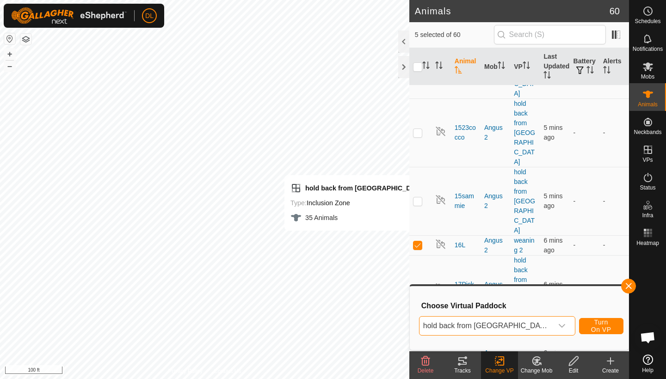
click at [593, 328] on span "Turn On VP" at bounding box center [601, 326] width 21 height 15
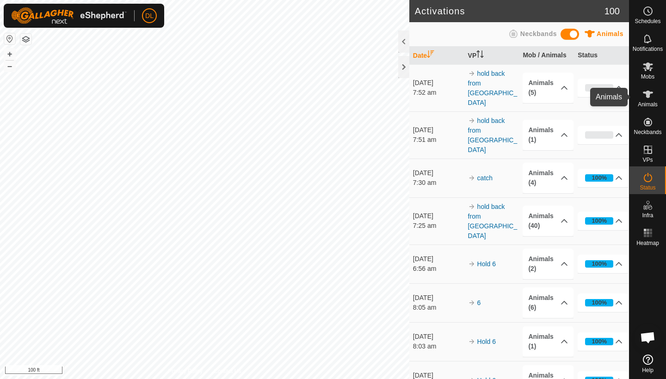
click at [649, 98] on icon at bounding box center [648, 94] width 11 height 11
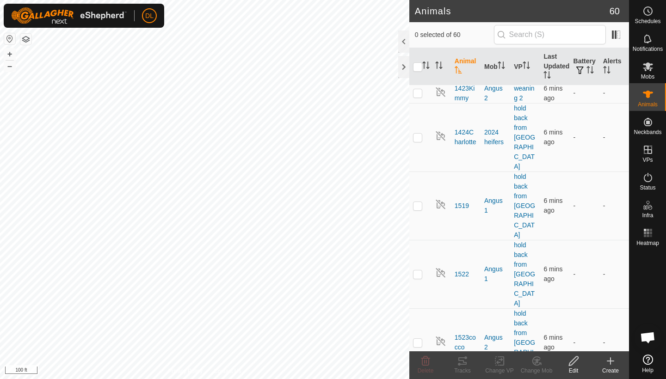
scroll to position [582, 0]
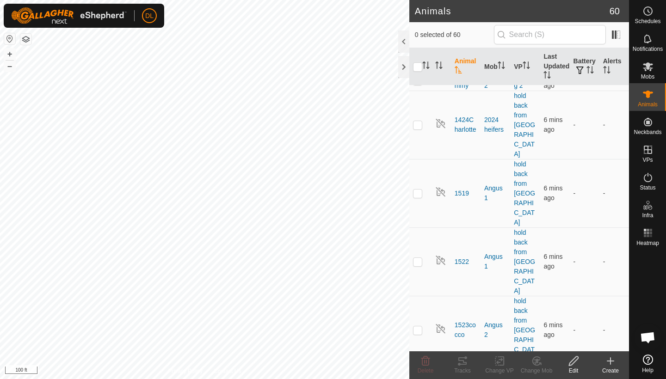
checkbox input "false"
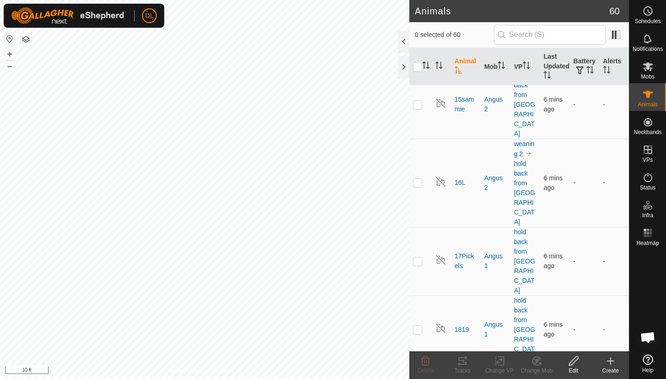
scroll to position [871, 0]
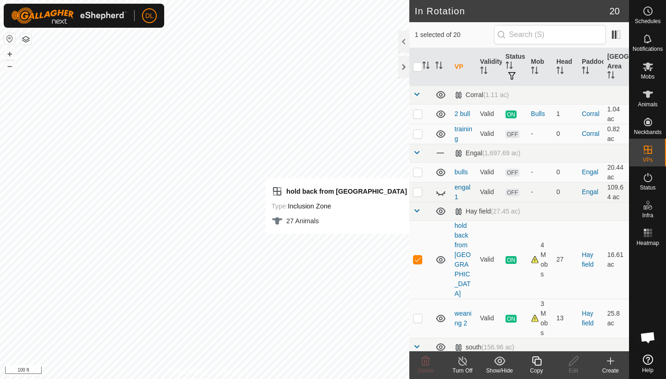
checkbox input "false"
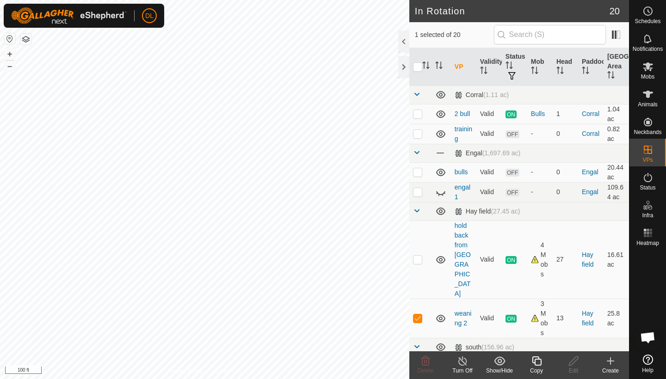
checkbox input "false"
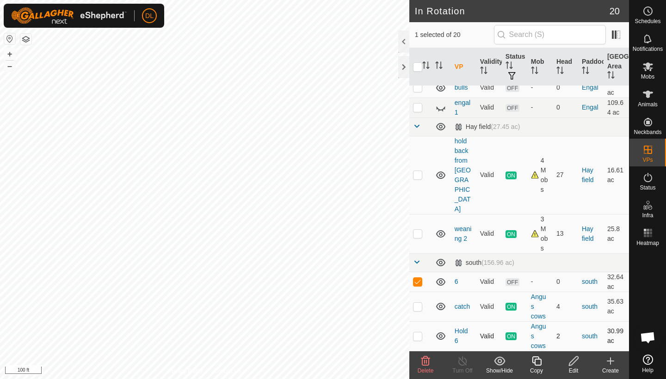
scroll to position [84, 0]
click at [423, 366] on icon at bounding box center [426, 361] width 9 height 9
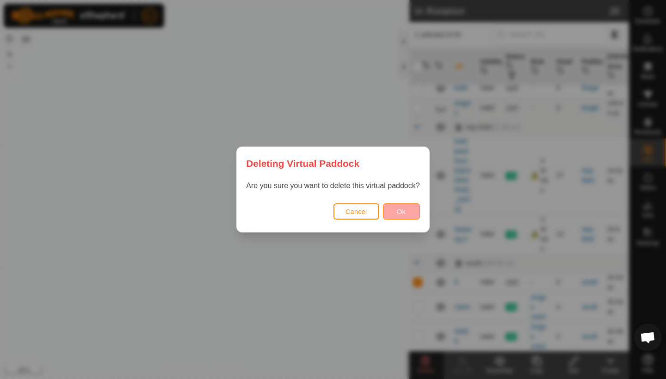
click at [407, 213] on button "Ok" at bounding box center [401, 212] width 37 height 16
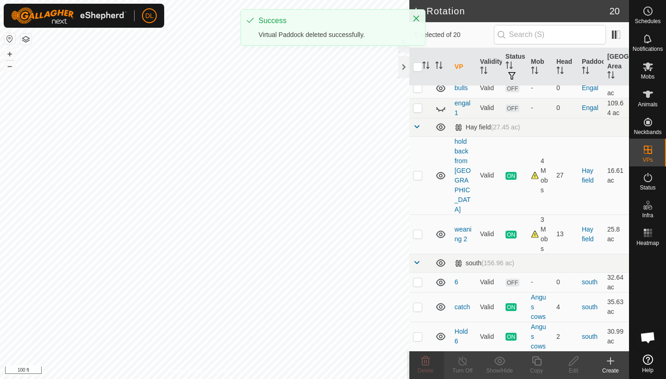
checkbox input "false"
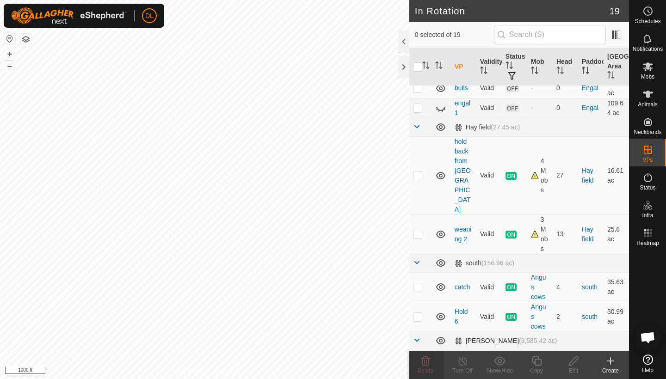
click at [415, 337] on span at bounding box center [416, 340] width 7 height 7
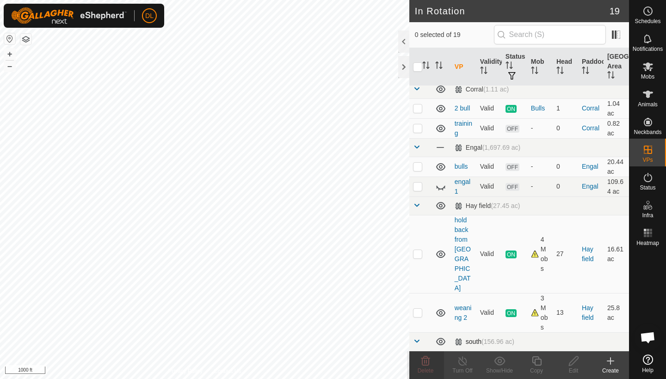
scroll to position [0, 0]
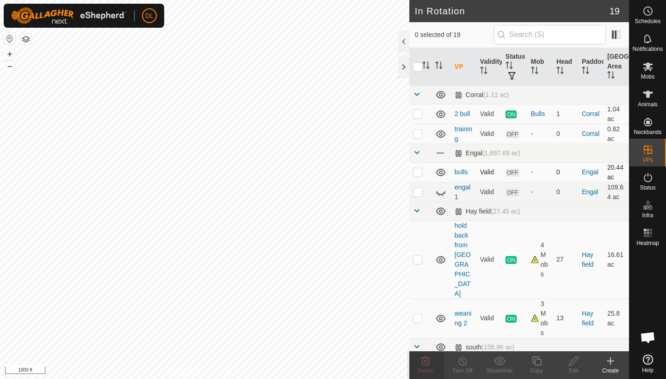
click at [421, 171] on p-checkbox at bounding box center [417, 171] width 9 height 7
checkbox input "true"
click at [417, 188] on td at bounding box center [421, 192] width 22 height 20
checkbox input "true"
click at [500, 364] on icon at bounding box center [500, 361] width 12 height 11
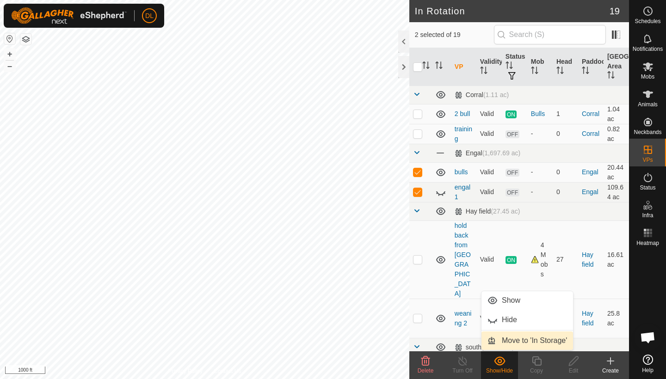
click at [511, 342] on link "Move to 'In Storage'" at bounding box center [528, 341] width 92 height 19
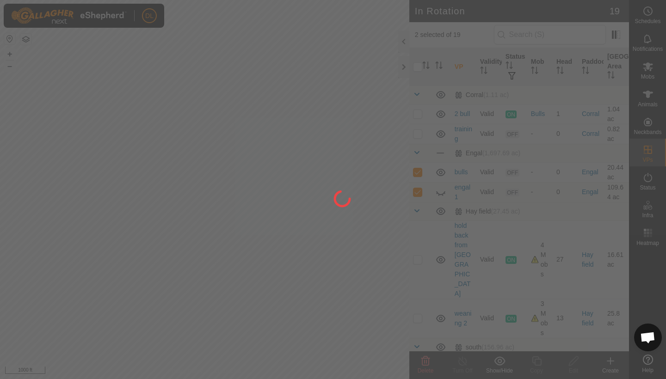
checkbox input "false"
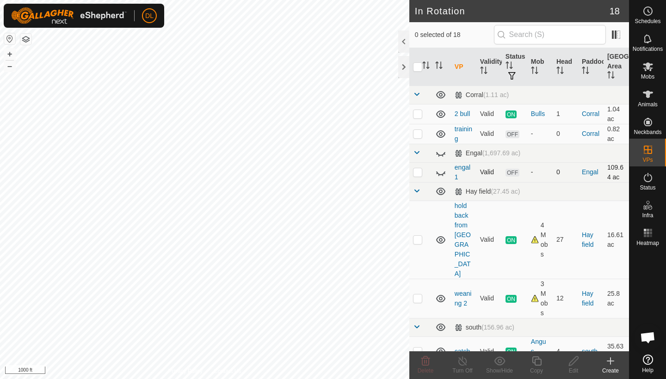
click at [419, 172] on p-checkbox at bounding box center [417, 171] width 9 height 7
checkbox input "true"
click at [499, 363] on icon at bounding box center [499, 361] width 11 height 9
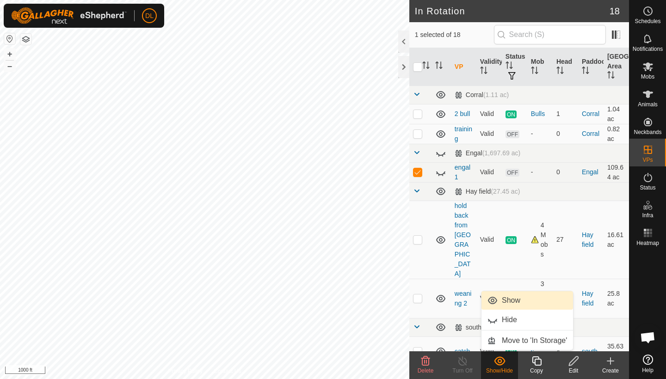
click at [499, 300] on link "Show" at bounding box center [528, 301] width 92 height 19
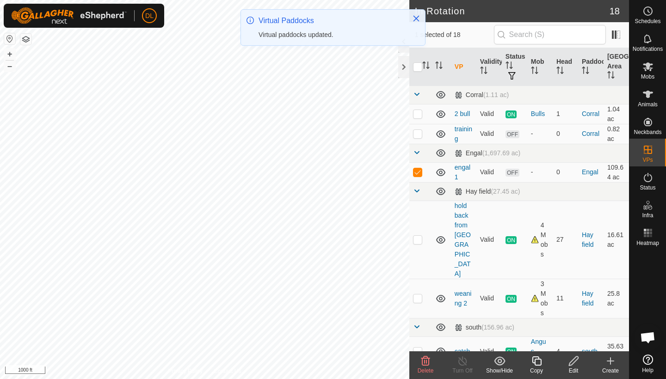
click at [499, 362] on icon at bounding box center [499, 361] width 11 height 9
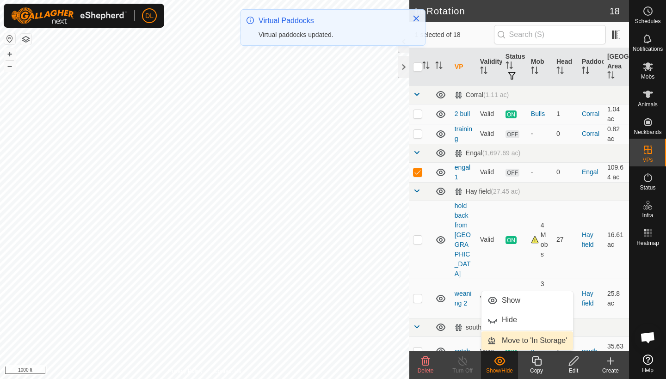
click at [507, 342] on link "Move to 'In Storage'" at bounding box center [528, 341] width 92 height 19
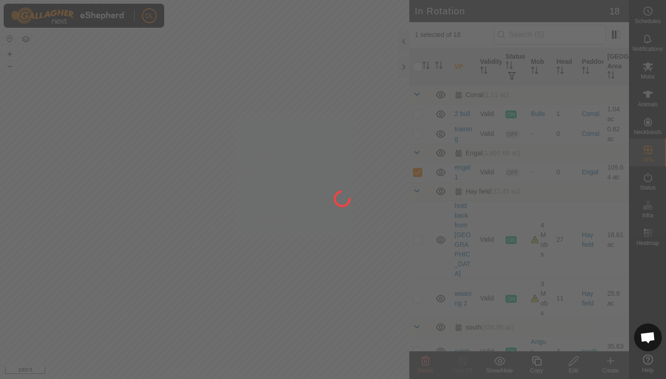
checkbox input "false"
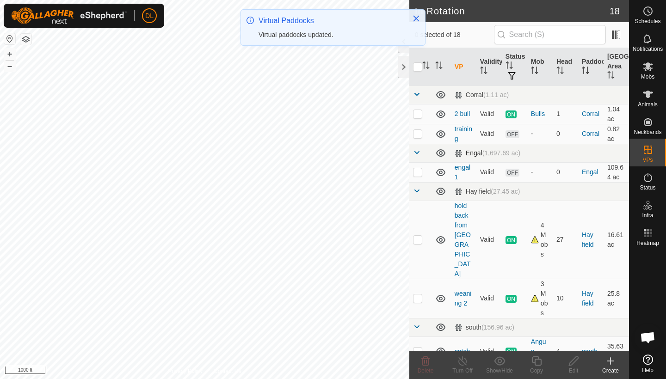
click at [417, 153] on span at bounding box center [416, 152] width 7 height 7
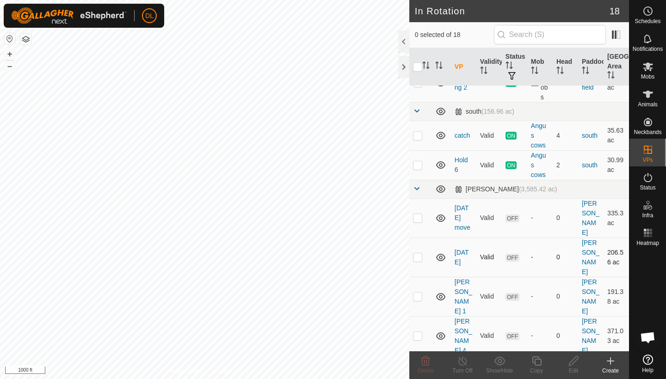
scroll to position [193, 0]
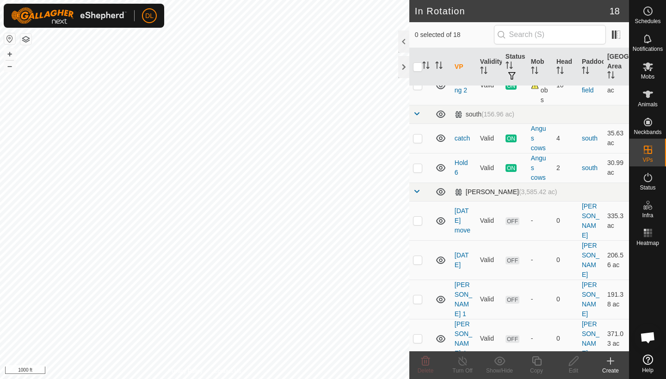
click at [417, 188] on span at bounding box center [416, 191] width 7 height 7
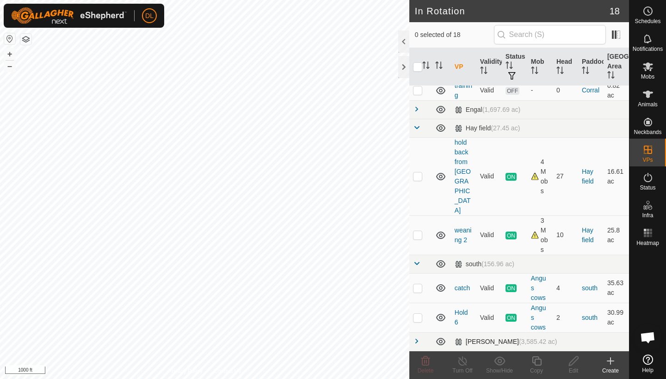
scroll to position [5, 0]
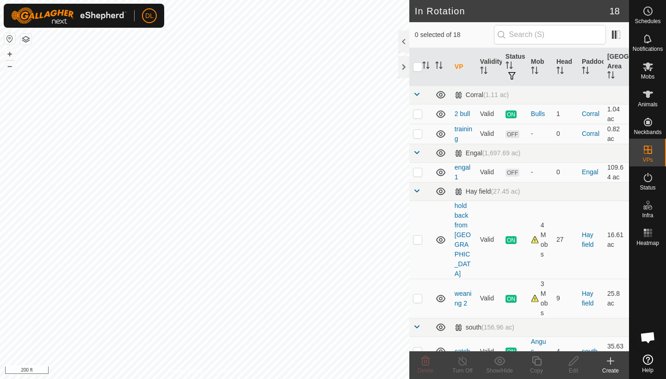
checkbox input "true"
checkbox input "false"
checkbox input "true"
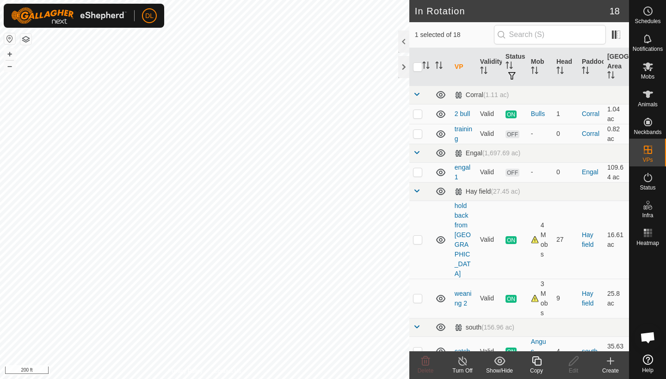
checkbox input "true"
checkbox input "false"
checkbox input "true"
checkbox input "false"
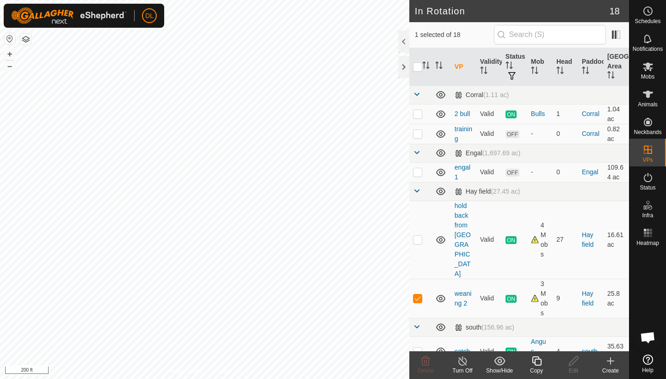
checkbox input "true"
checkbox input "false"
click at [540, 369] on div "Copy" at bounding box center [536, 371] width 37 height 8
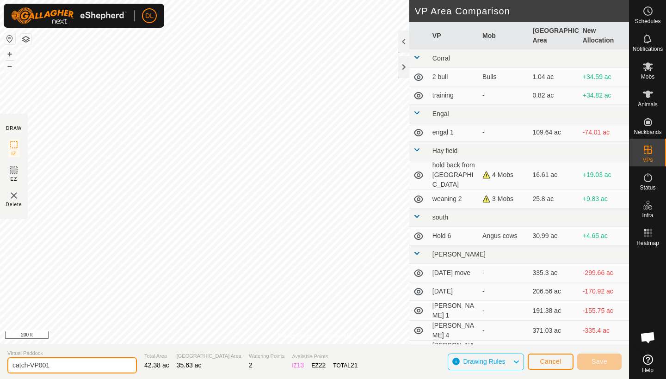
drag, startPoint x: 54, startPoint y: 362, endPoint x: 6, endPoint y: 360, distance: 47.7
click at [6, 359] on section "Virtual Paddock catch-VP001 Total Area 42.38 ac Grazing Area 35.63 ac Watering …" at bounding box center [314, 361] width 629 height 35
type input "catch 4"
click at [403, 63] on div at bounding box center [403, 67] width 11 height 22
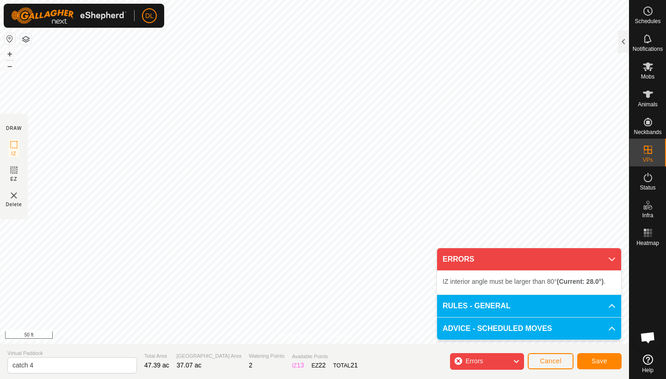
click at [456, 249] on body "DL Schedules Notifications Mobs Animals Neckbands VPs Status Infra Heatmap Help…" at bounding box center [333, 189] width 666 height 379
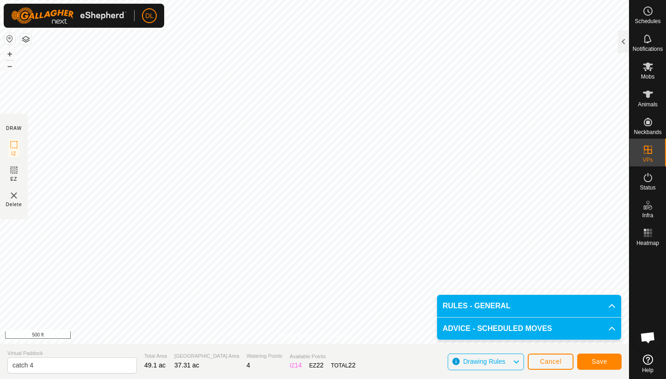
click at [596, 359] on span "Save" at bounding box center [600, 361] width 16 height 7
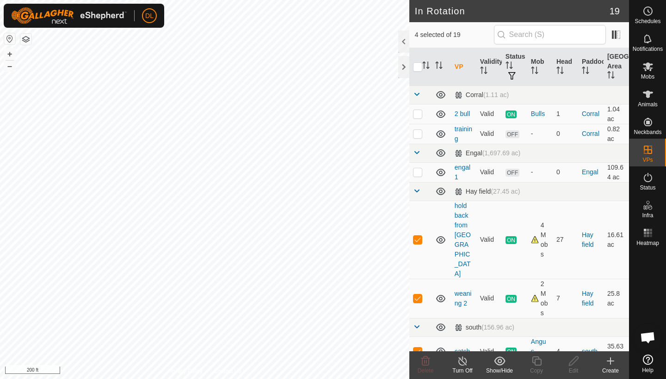
checkbox input "true"
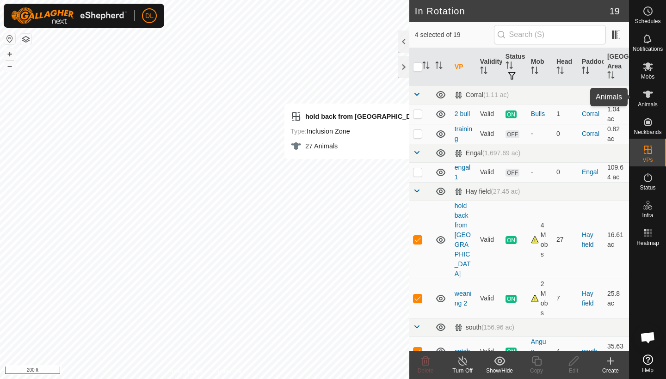
click at [652, 100] on es-animals-svg-icon at bounding box center [648, 94] width 17 height 15
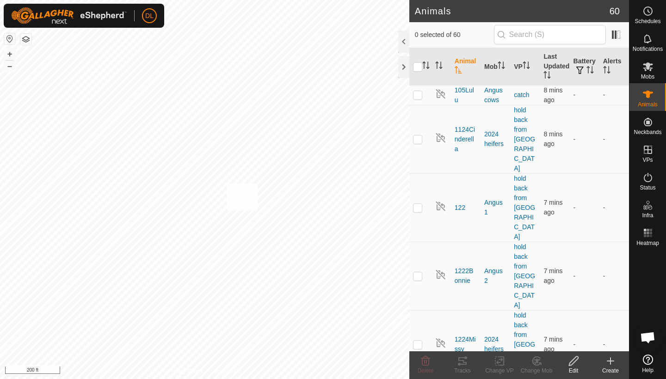
checkbox input "true"
click at [499, 365] on icon at bounding box center [500, 361] width 12 height 11
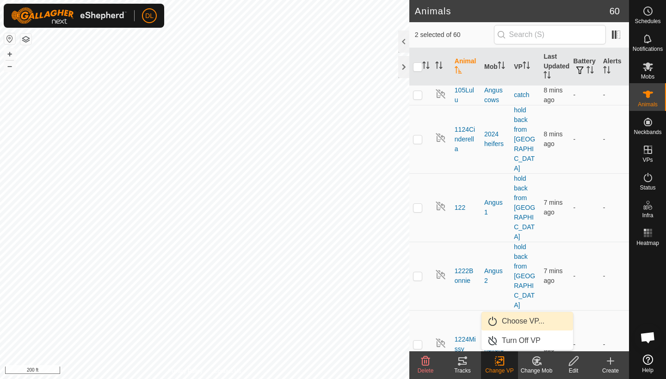
click at [512, 325] on link "Choose VP..." at bounding box center [528, 321] width 92 height 19
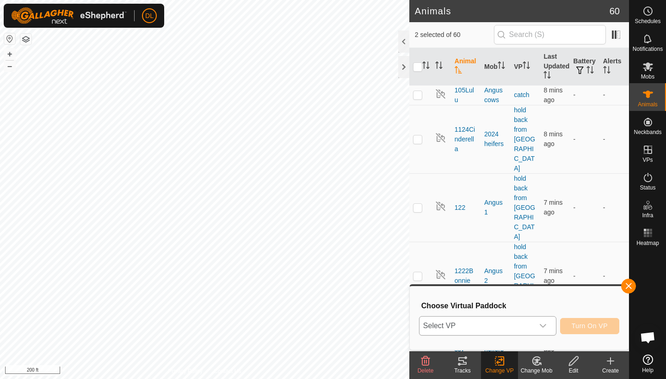
click at [512, 321] on span "Select VP" at bounding box center [477, 326] width 114 height 19
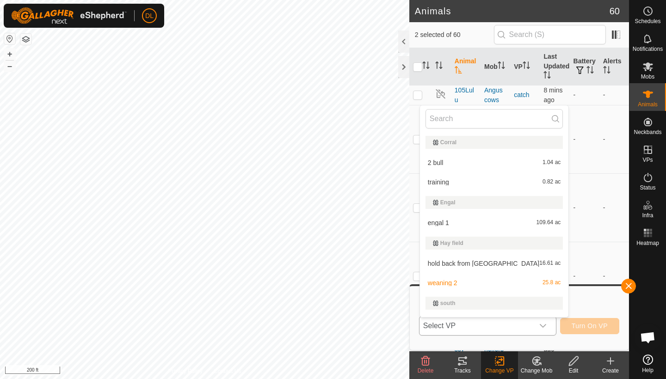
scroll to position [16, 0]
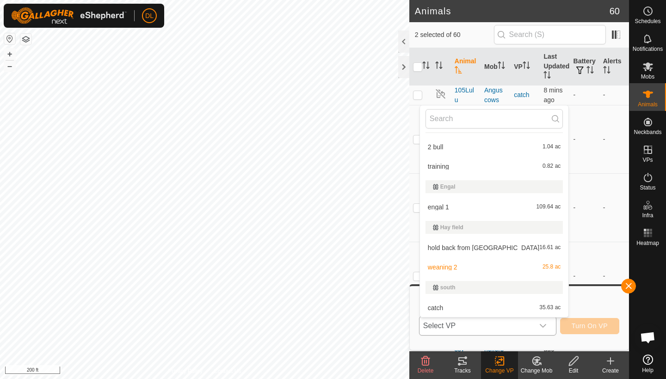
click at [460, 248] on li "hold back from [GEOGRAPHIC_DATA] 16.61 ac" at bounding box center [494, 248] width 149 height 19
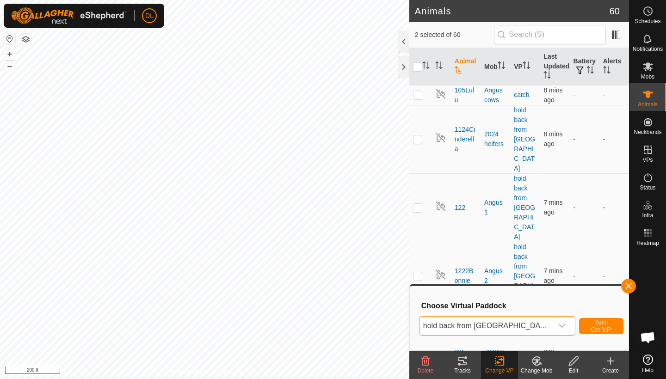
click at [591, 324] on span "Turn On VP" at bounding box center [601, 326] width 21 height 15
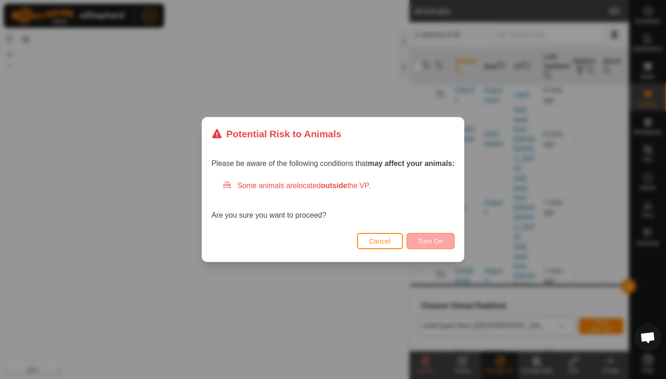
click at [441, 240] on span "Turn On" at bounding box center [430, 241] width 25 height 7
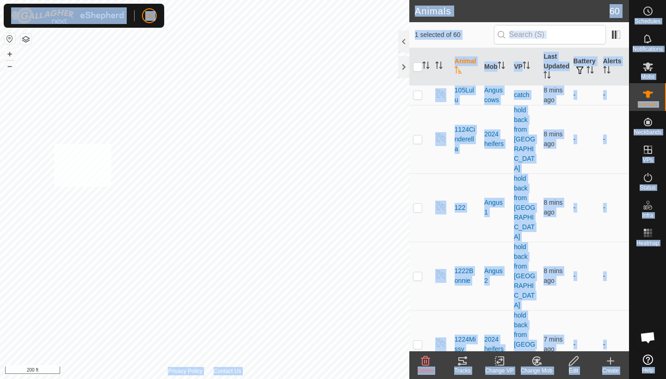
checkbox input "true"
click at [460, 365] on icon at bounding box center [463, 361] width 8 height 7
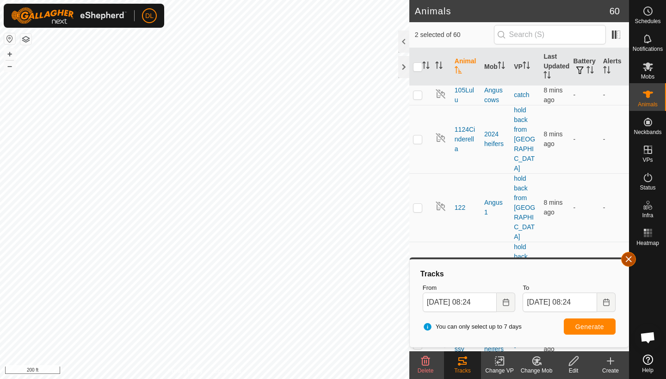
click at [632, 264] on button "button" at bounding box center [628, 259] width 15 height 15
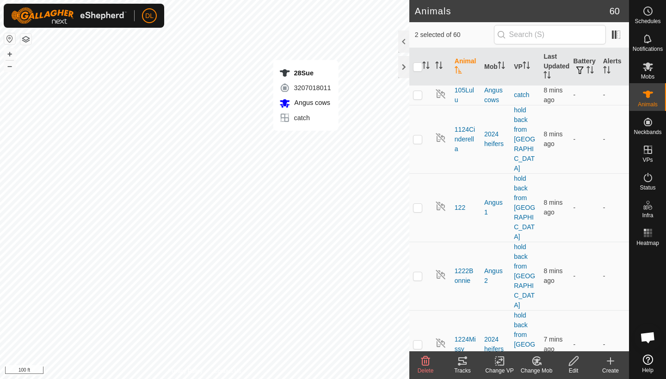
checkbox input "false"
checkbox input "true"
